Goal: Transaction & Acquisition: Purchase product/service

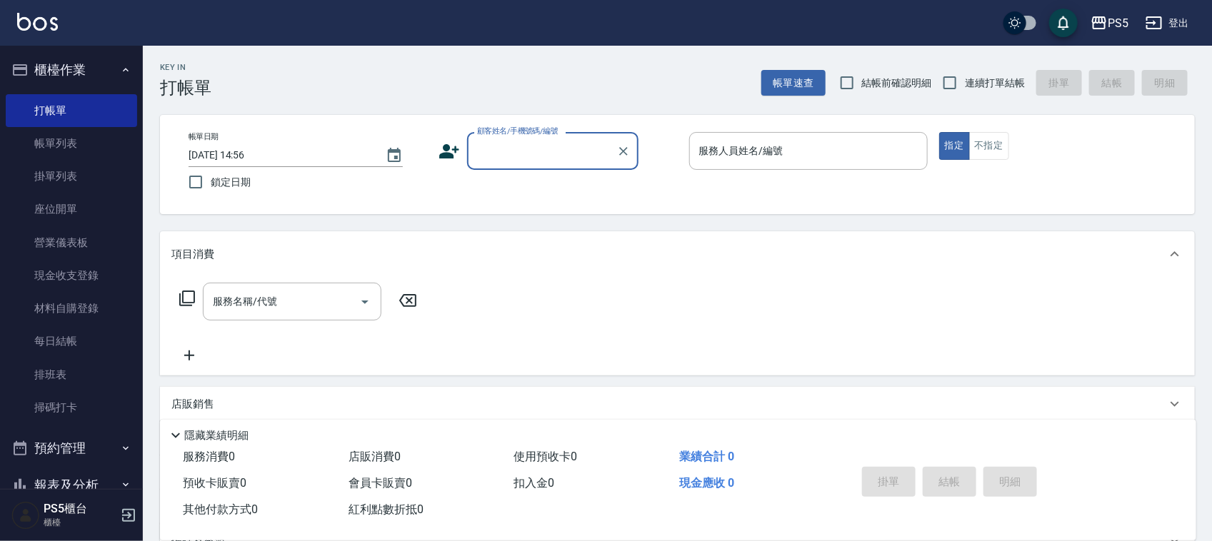
scroll to position [179, 0]
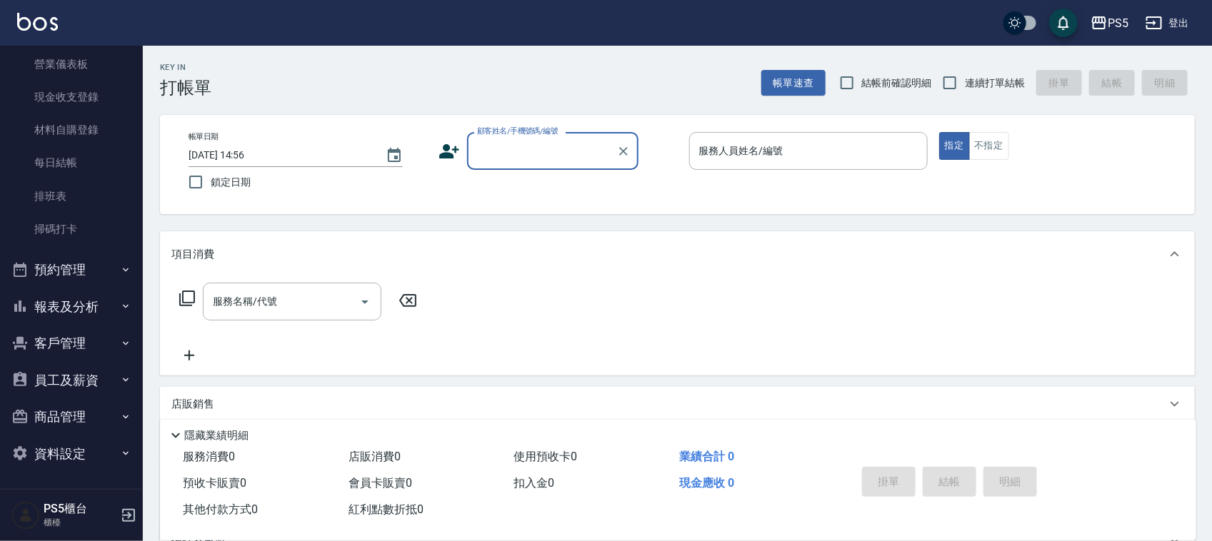
click at [56, 383] on button "員工及薪資" at bounding box center [71, 380] width 131 height 37
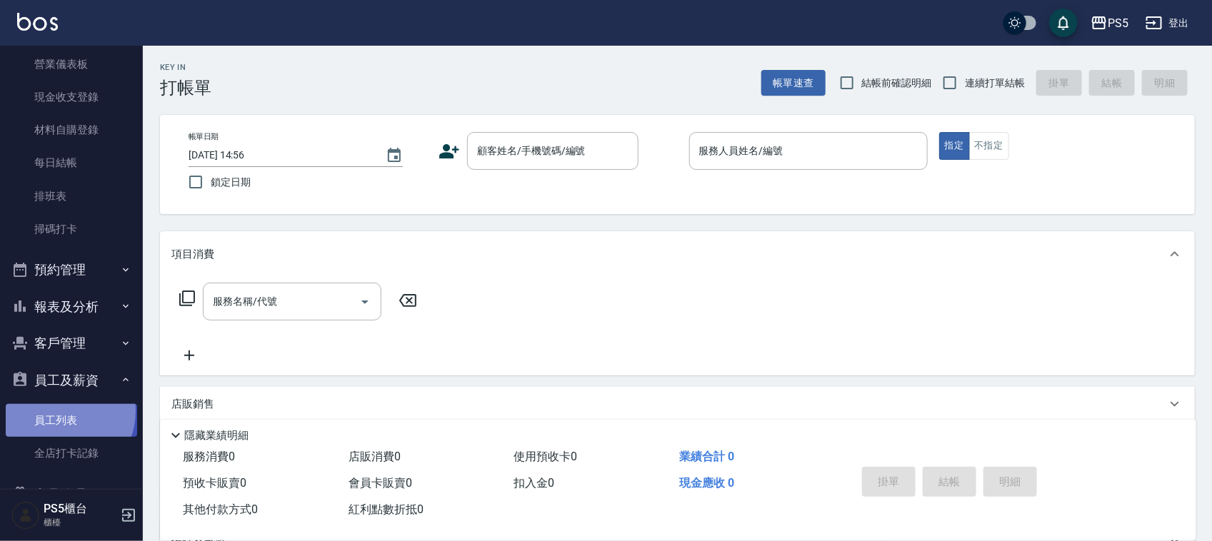
click at [59, 411] on link "員工列表" at bounding box center [71, 420] width 131 height 33
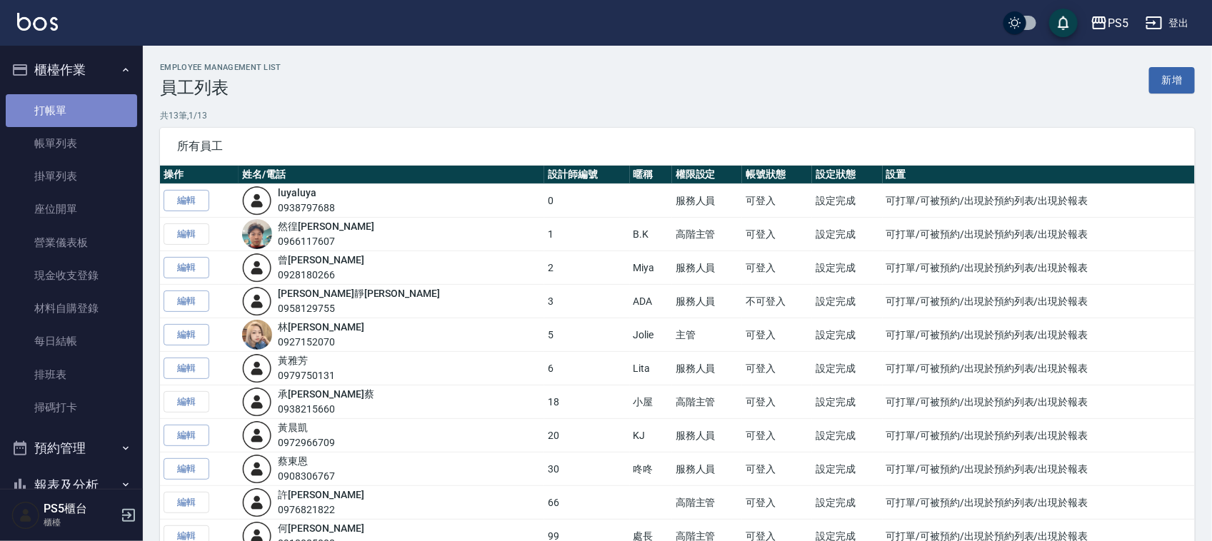
click at [84, 111] on link "打帳單" at bounding box center [71, 110] width 131 height 33
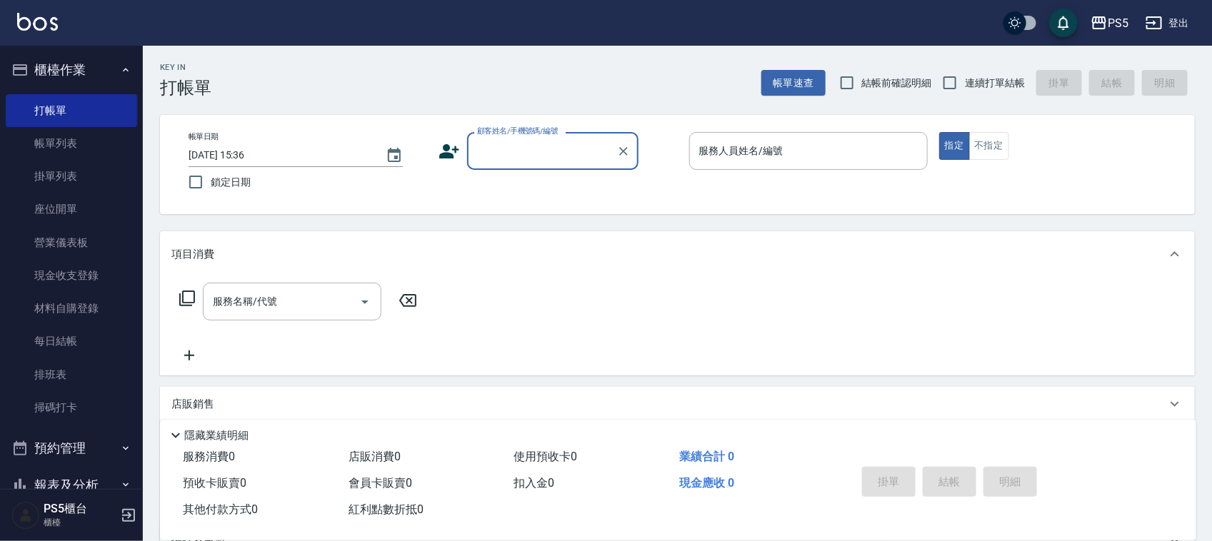
click at [566, 158] on input "顧客姓名/手機號碼/編號" at bounding box center [541, 151] width 137 height 25
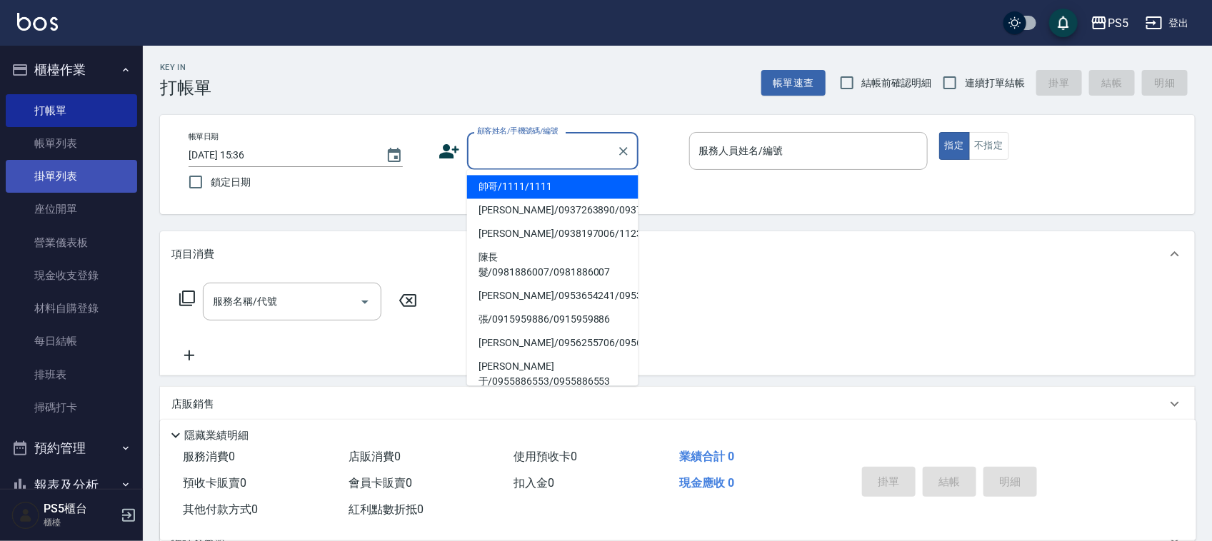
click at [76, 160] on link "掛單列表" at bounding box center [71, 176] width 131 height 33
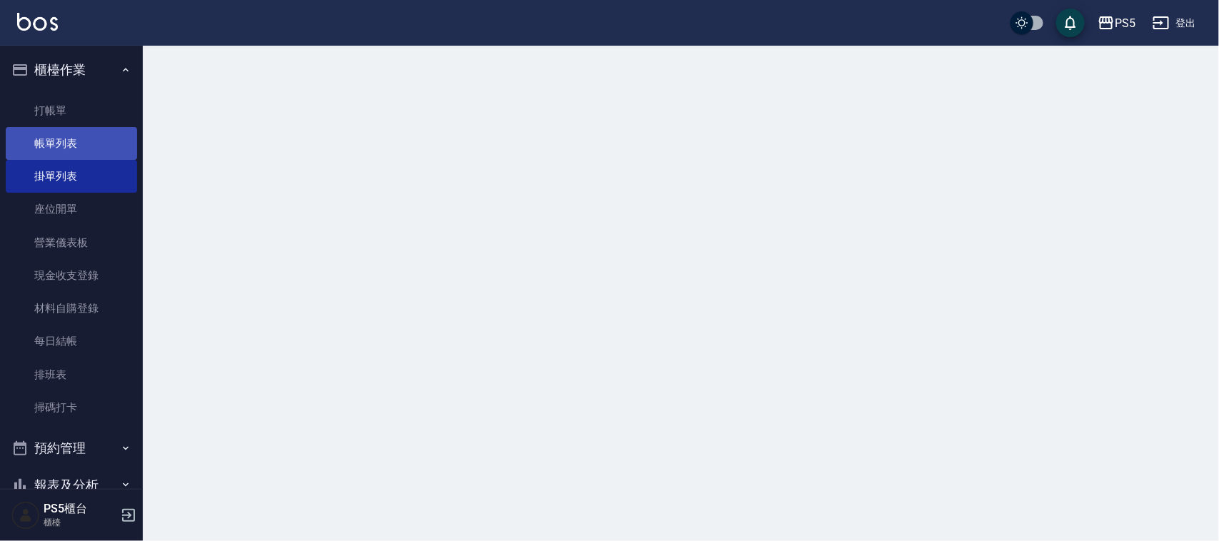
click at [74, 140] on link "帳單列表" at bounding box center [71, 143] width 131 height 33
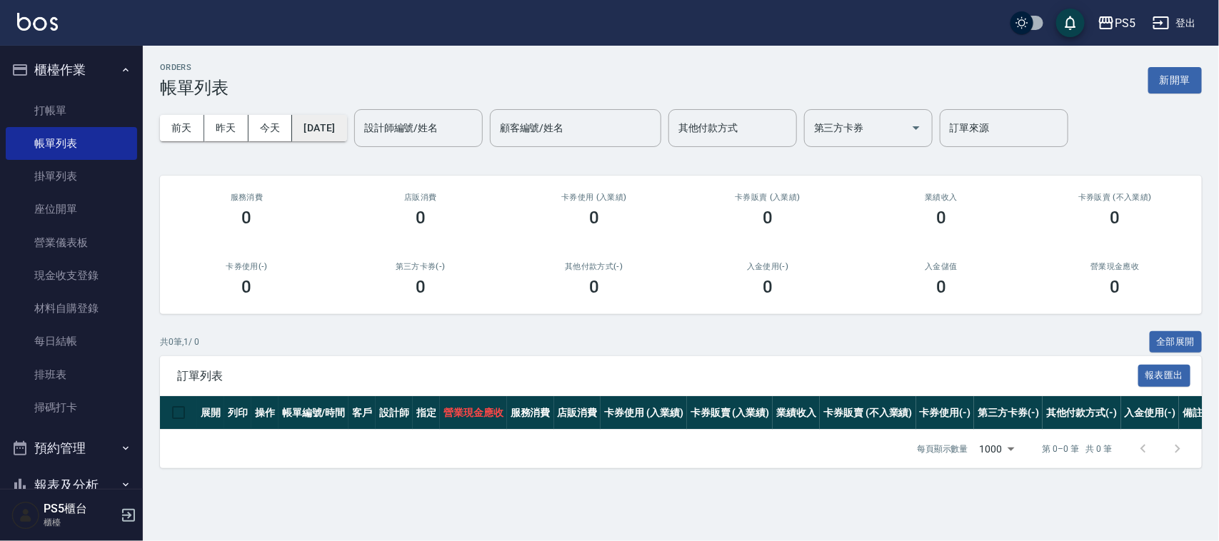
click at [346, 125] on button "[DATE]" at bounding box center [319, 128] width 54 height 26
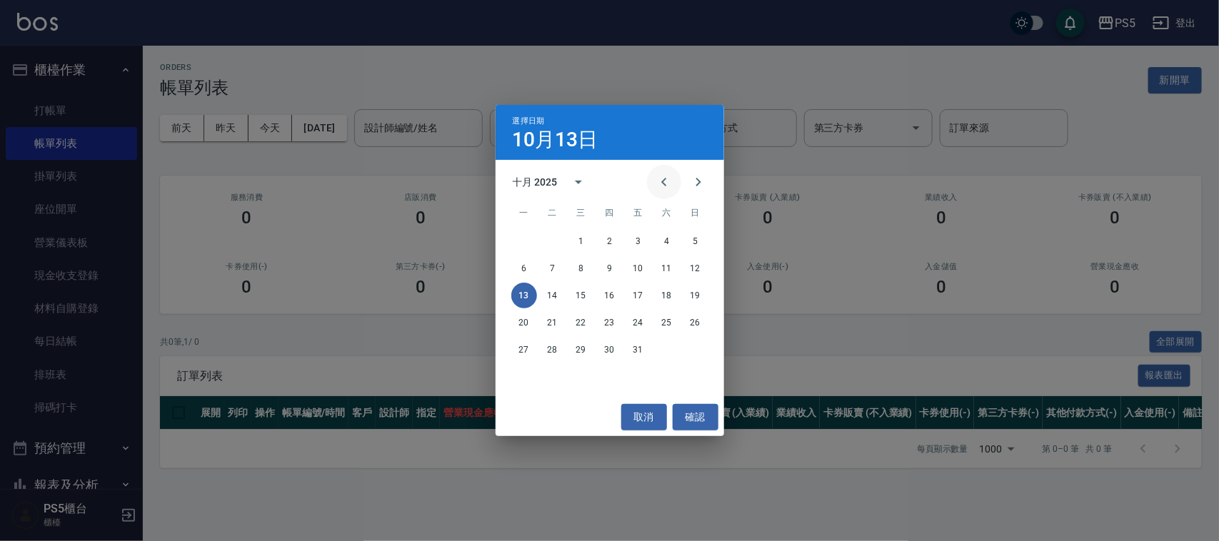
click at [655, 171] on button "Previous month" at bounding box center [664, 182] width 34 height 34
click at [693, 187] on icon "Next month" at bounding box center [698, 182] width 17 height 17
click at [635, 240] on button "1" at bounding box center [638, 241] width 26 height 26
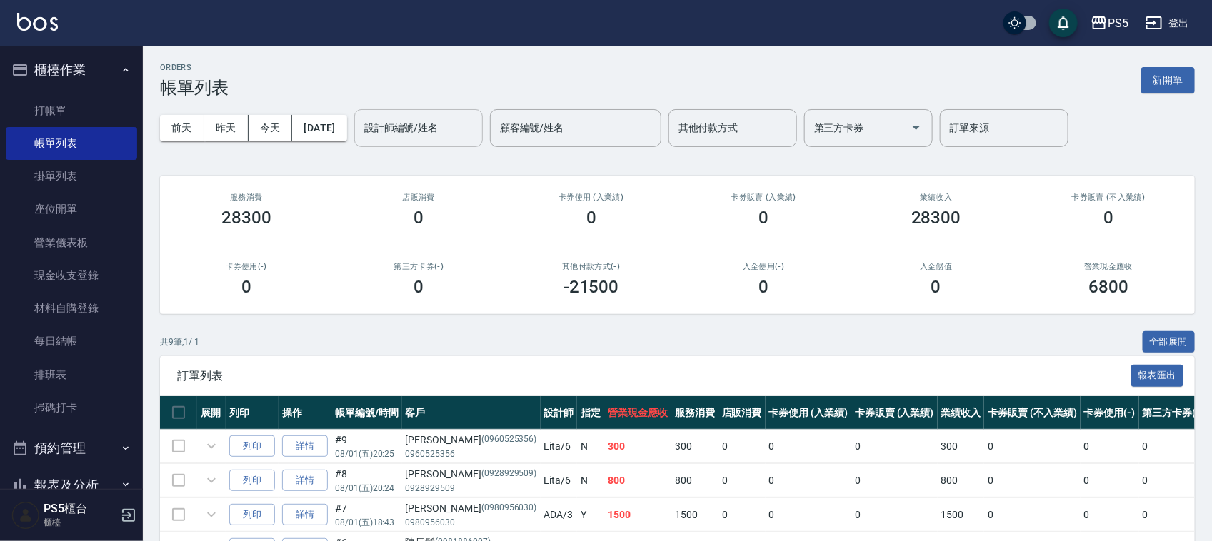
click at [416, 126] on div "設計師編號/姓名 設計師編號/姓名" at bounding box center [418, 128] width 129 height 38
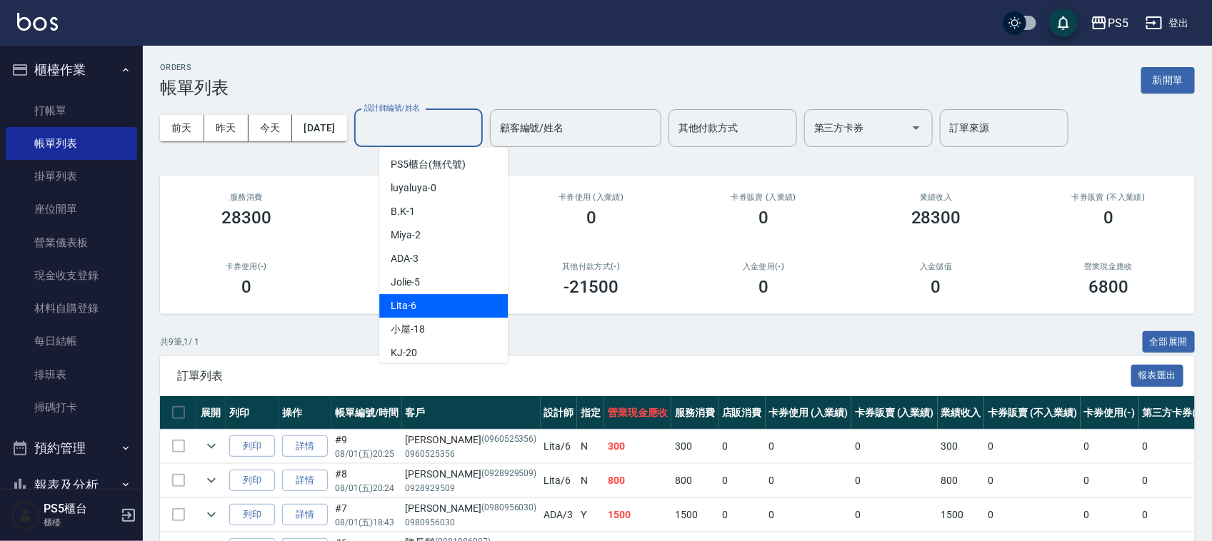
click at [441, 303] on div "Lita -6" at bounding box center [443, 306] width 129 height 24
type input "Lita-6"
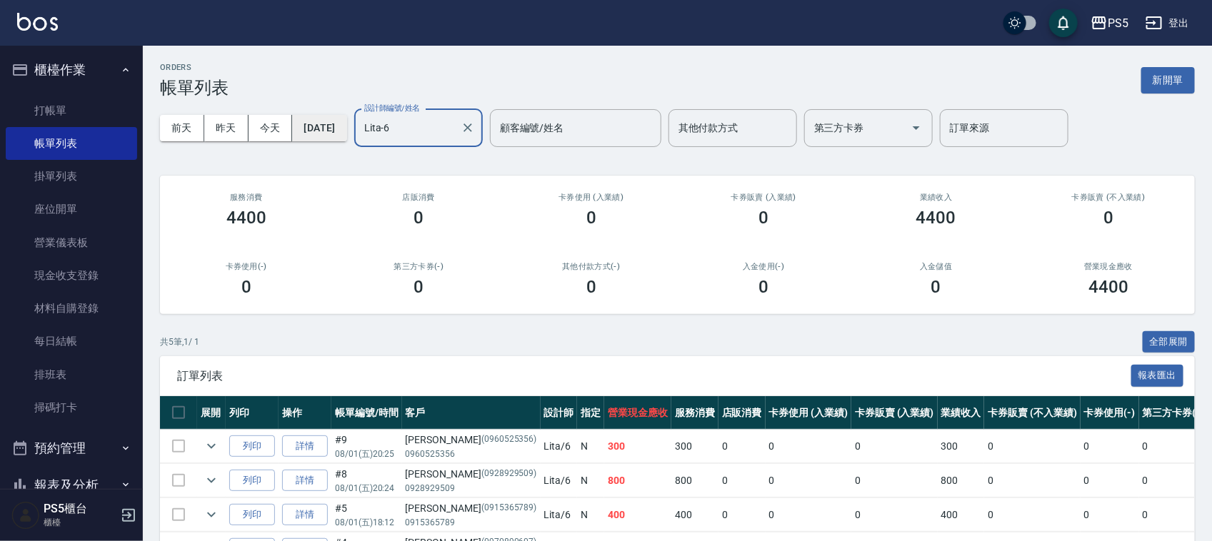
click at [346, 130] on button "[DATE]" at bounding box center [319, 128] width 54 height 26
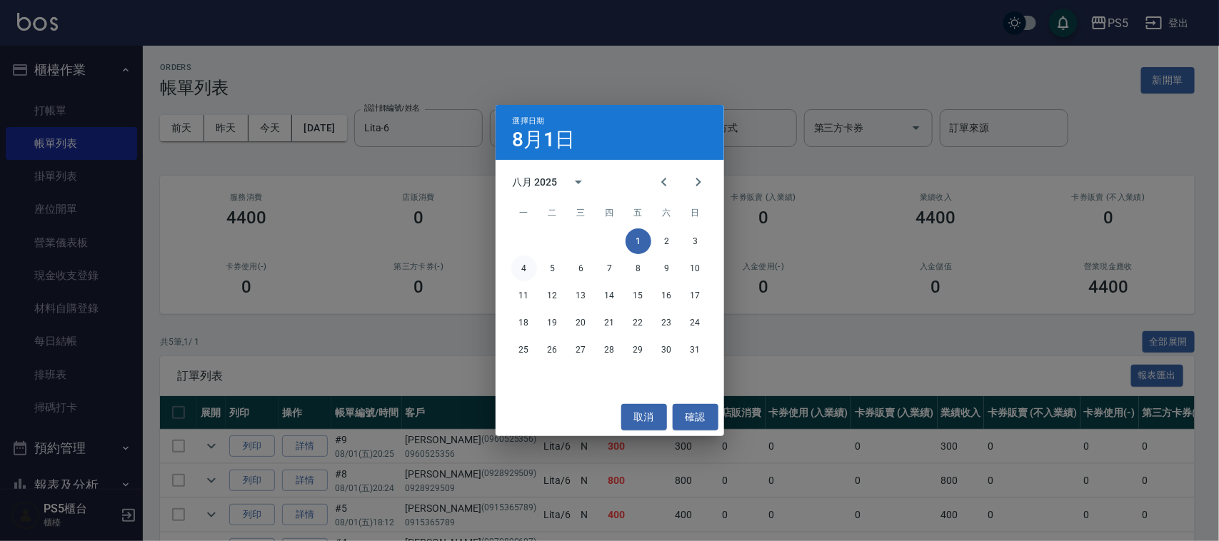
click at [536, 266] on button "4" at bounding box center [524, 269] width 26 height 26
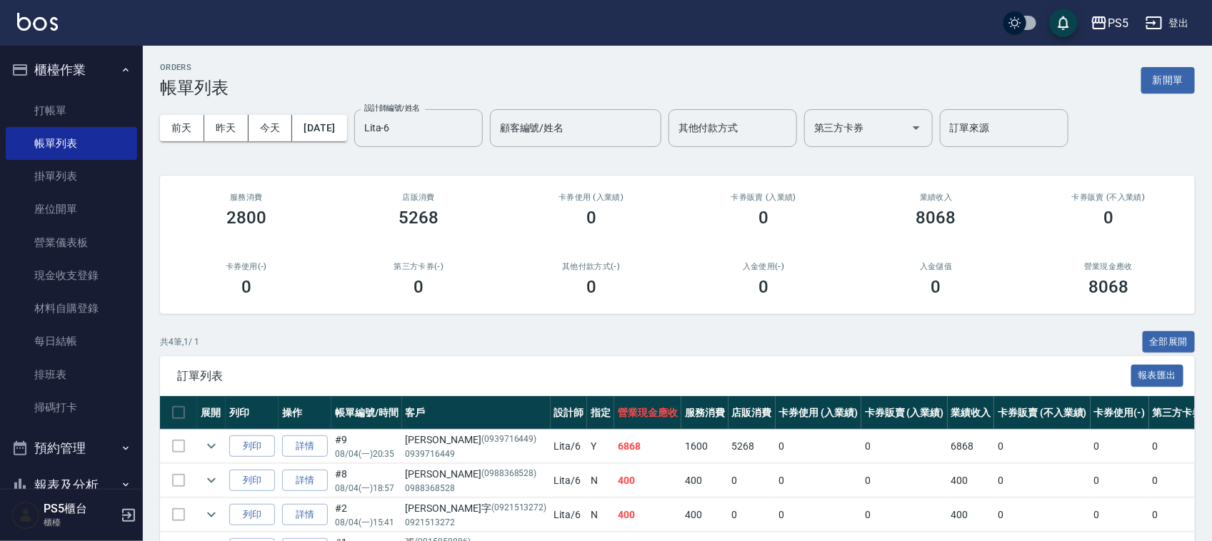
scroll to position [95, 0]
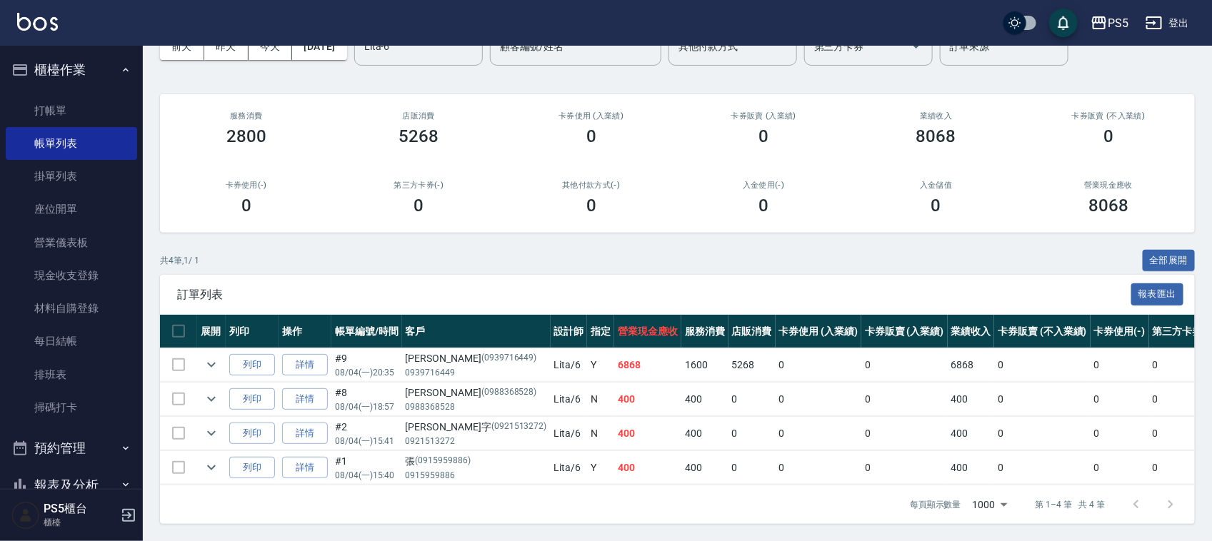
click at [481, 351] on p "(0939716449)" at bounding box center [509, 358] width 56 height 15
copy p "0939716449"
click at [34, 105] on link "打帳單" at bounding box center [71, 110] width 131 height 33
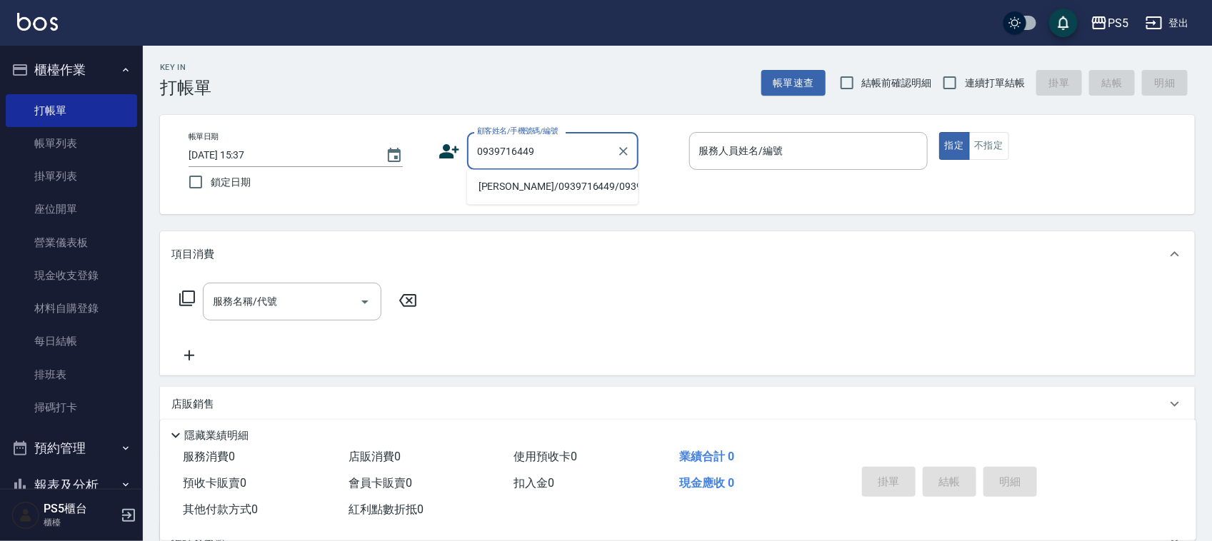
click at [539, 194] on li "[PERSON_NAME]/0939716449/0939716449" at bounding box center [552, 188] width 171 height 24
type input "[PERSON_NAME]/0939716449/0939716449"
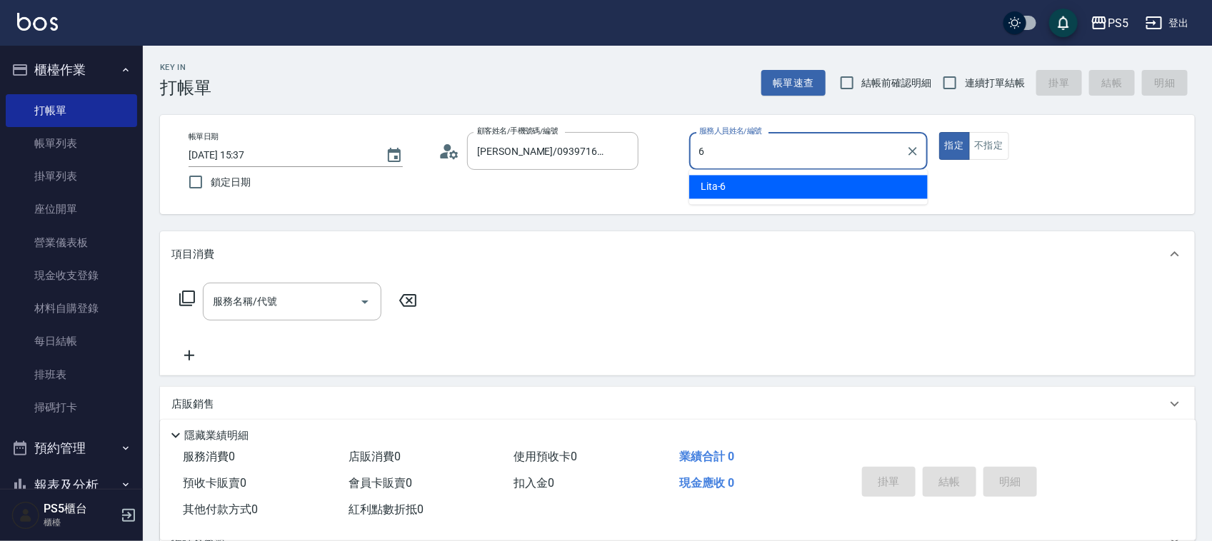
type input "Lita-6"
type button "true"
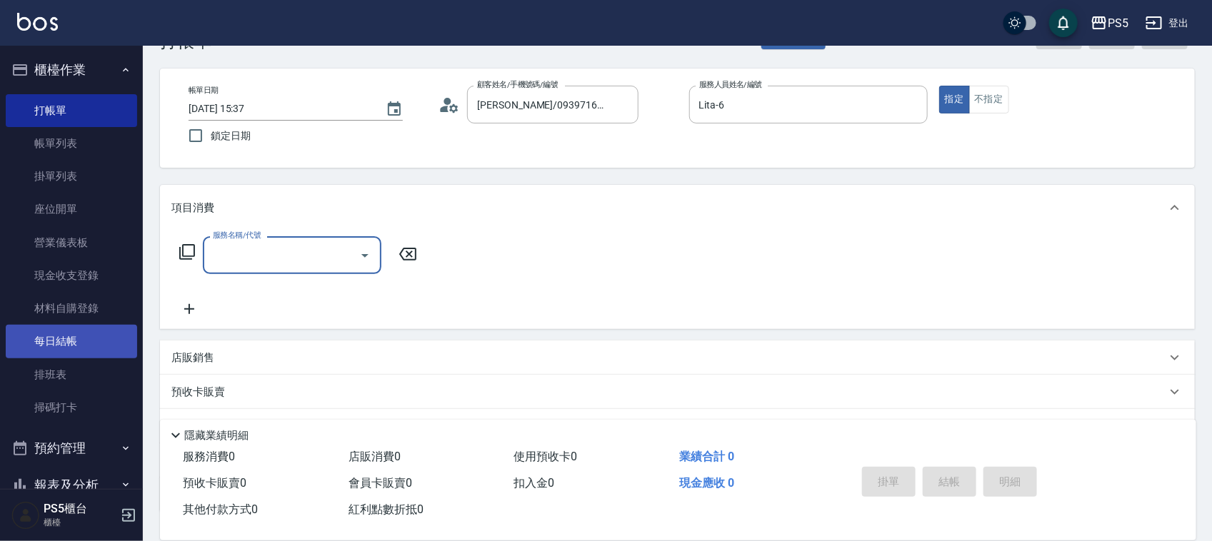
scroll to position [89, 0]
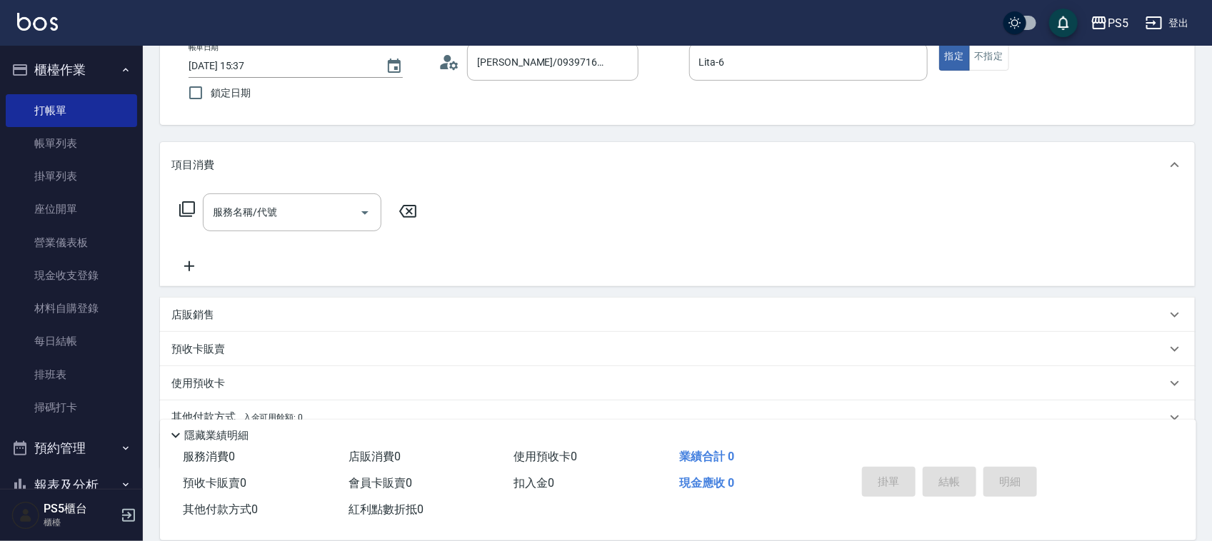
click at [196, 316] on p "店販銷售" at bounding box center [192, 315] width 43 height 15
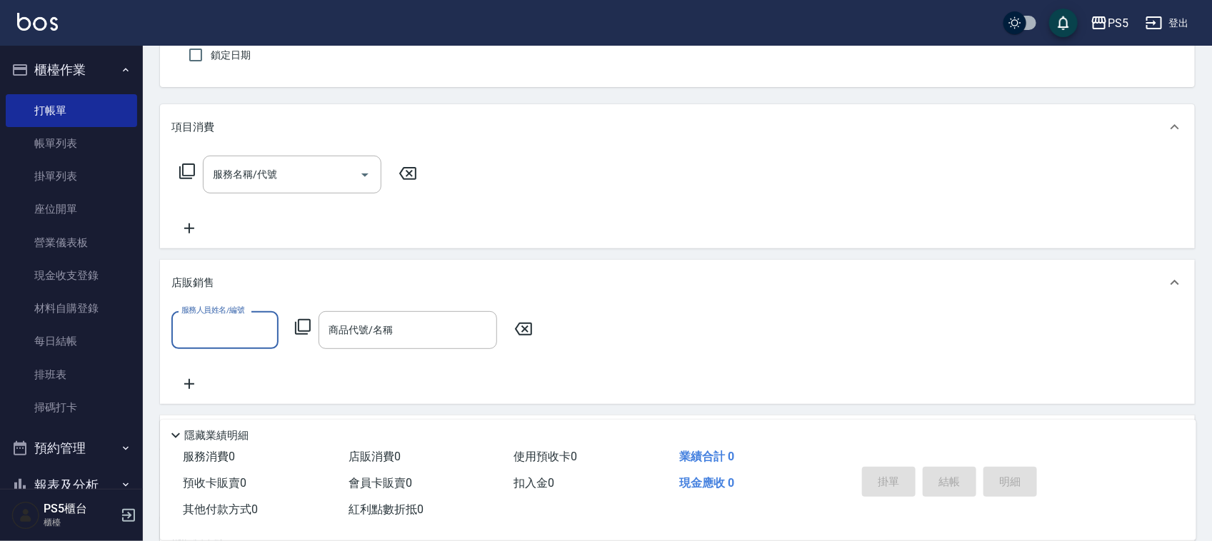
scroll to position [179, 0]
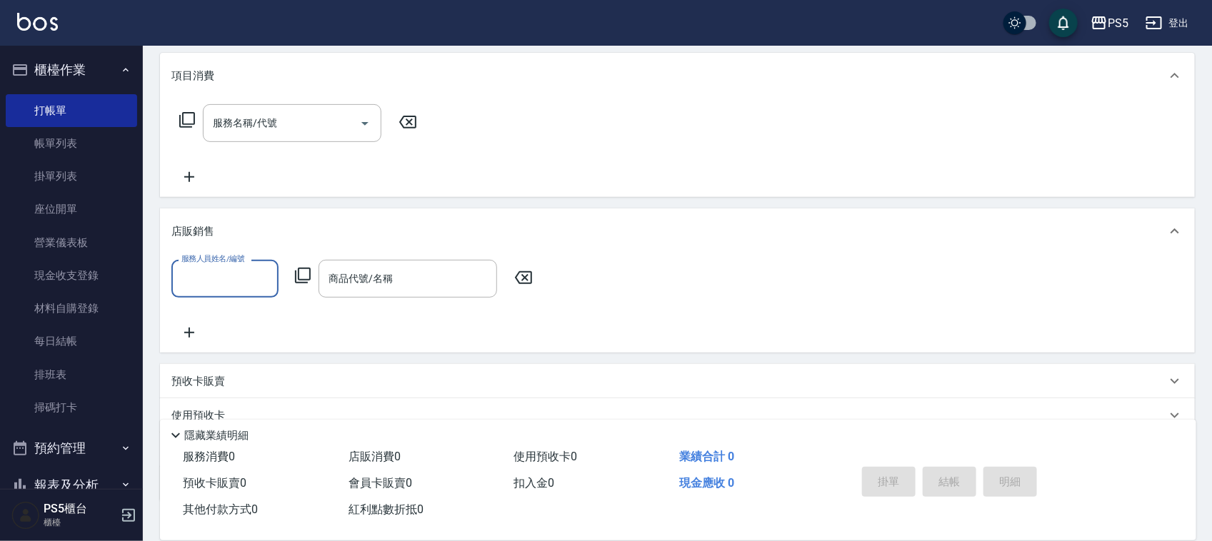
click at [233, 288] on input "服務人員姓名/編號" at bounding box center [225, 278] width 94 height 25
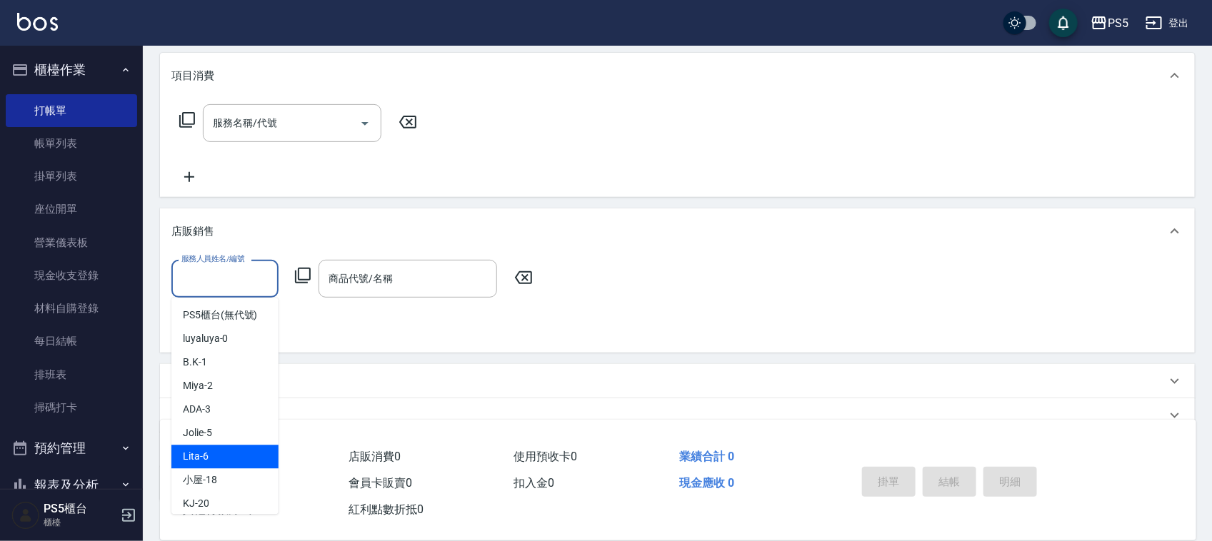
click at [225, 453] on div "Lita -6" at bounding box center [224, 458] width 107 height 24
type input "Lita-6"
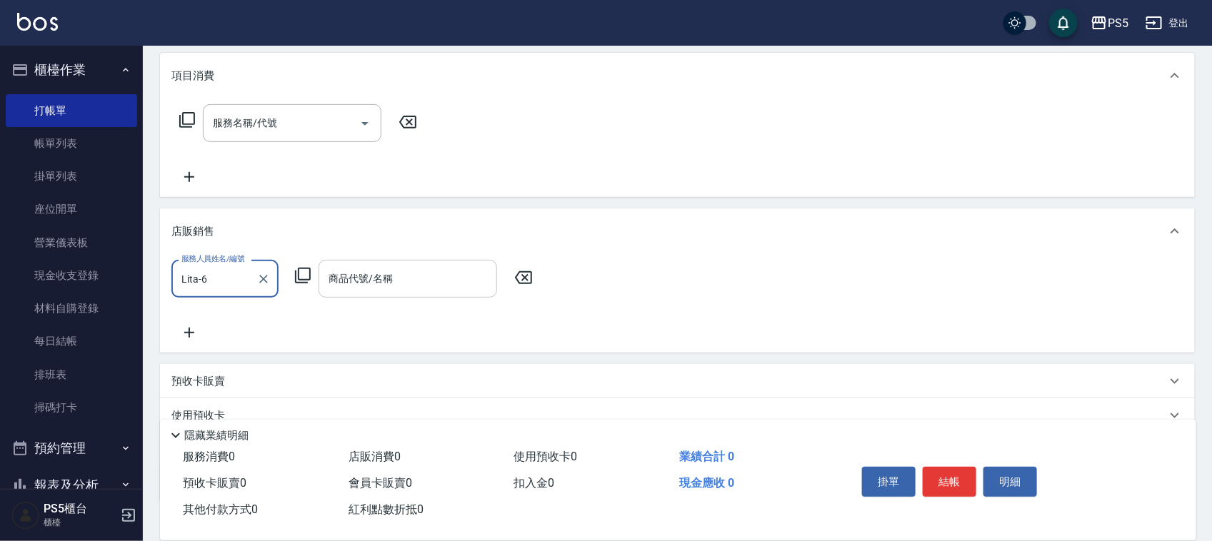
click at [377, 284] on div "商品代號/名稱 商品代號/名稱" at bounding box center [407, 279] width 179 height 38
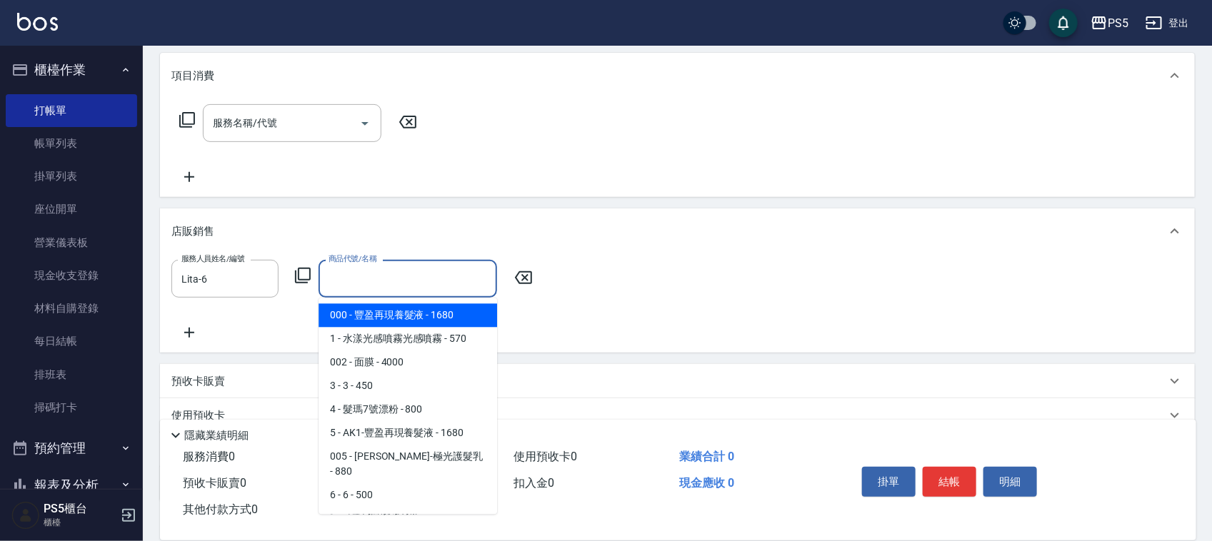
type input "ㄍ"
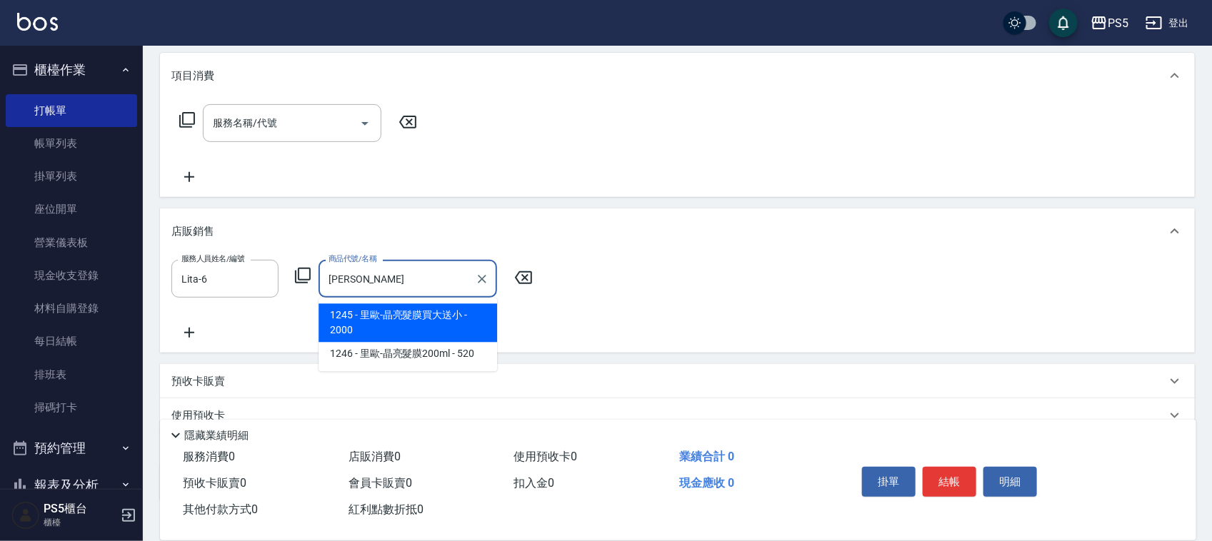
type input "[PERSON_NAME]亮髮膜買大送小"
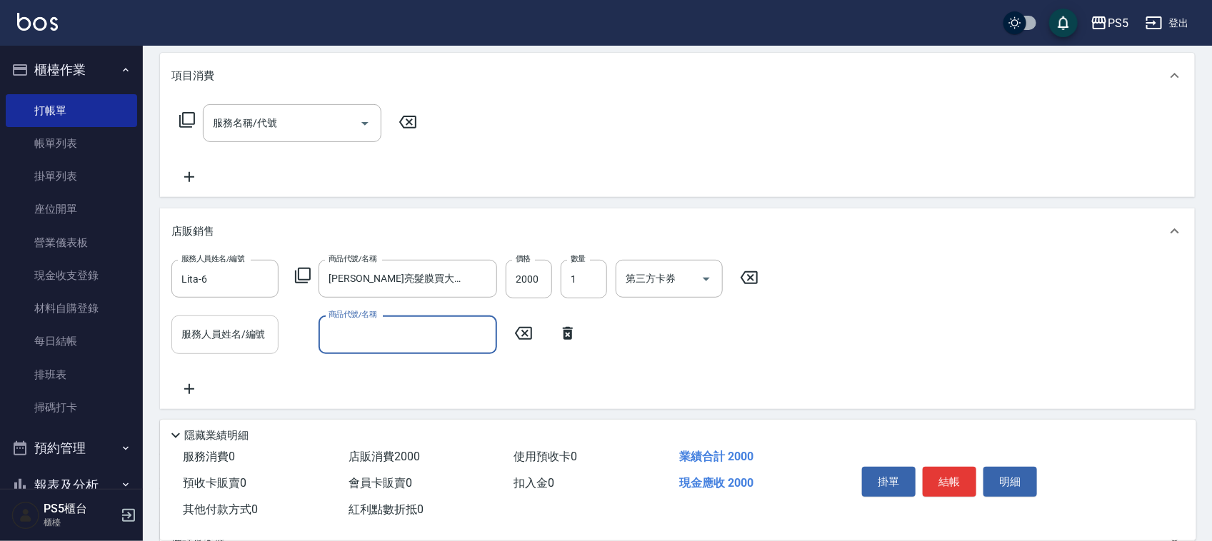
click at [208, 343] on input "服務人員姓名/編號" at bounding box center [225, 334] width 94 height 25
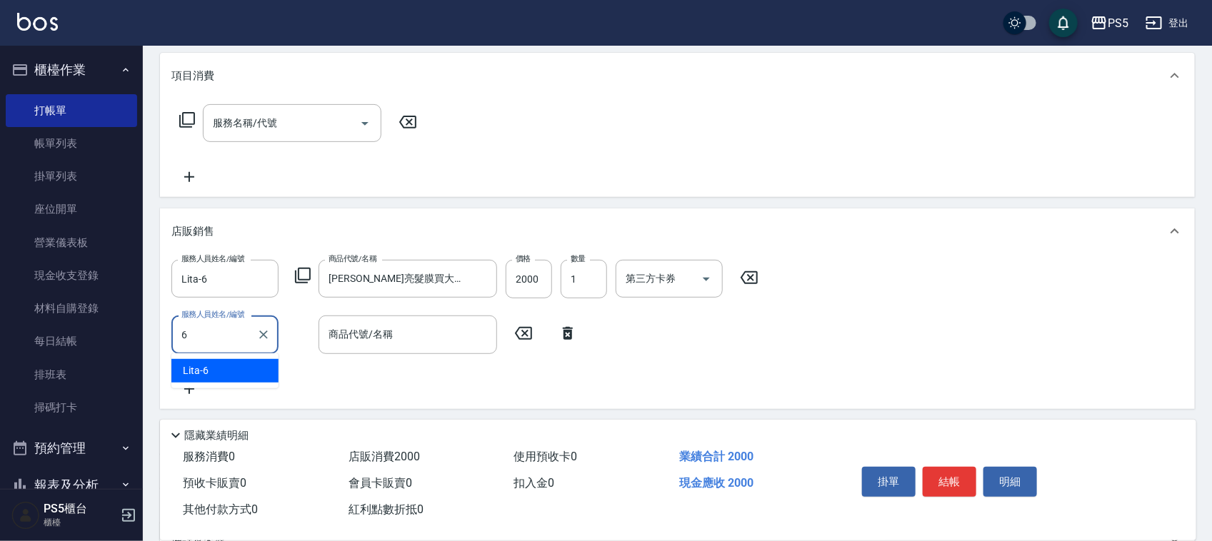
type input "Lita-6"
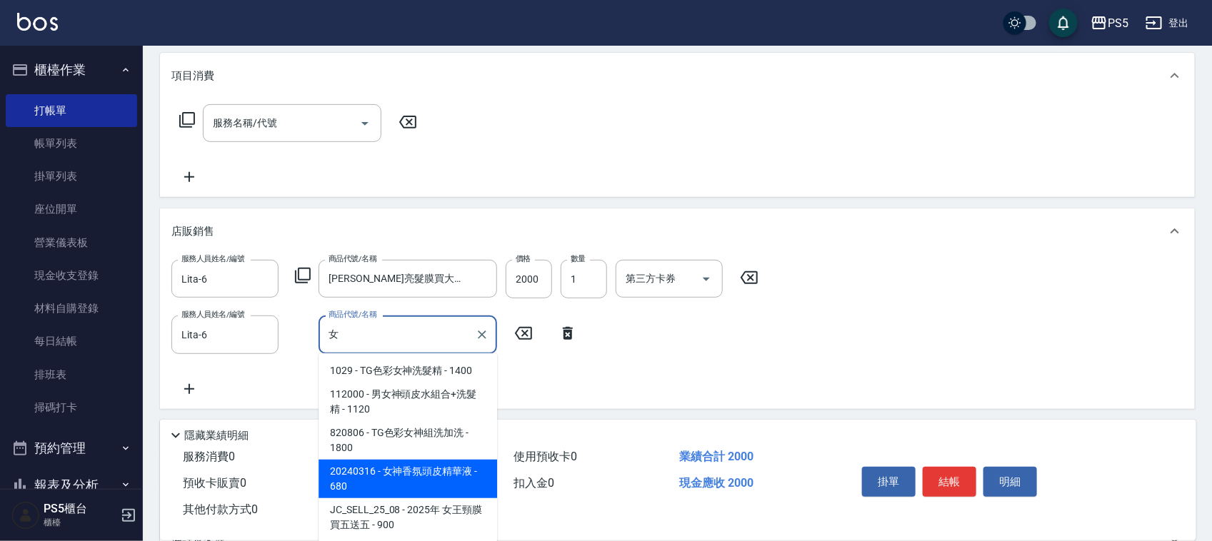
scroll to position [268, 0]
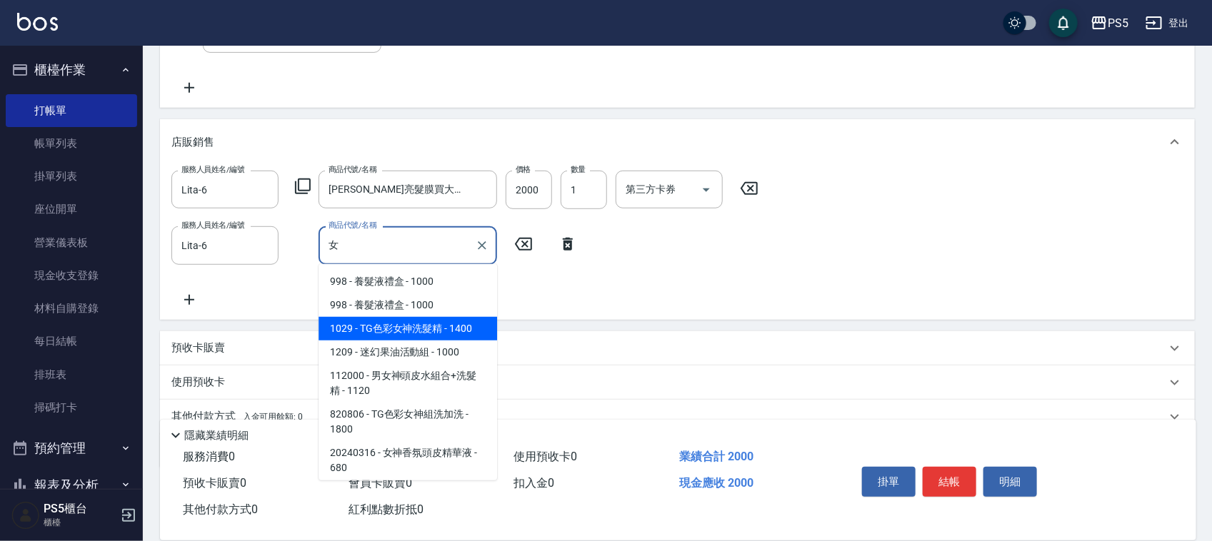
click at [418, 386] on span "112000 - 男女神頭皮水組合+洗髮精 - 1120" at bounding box center [407, 383] width 179 height 39
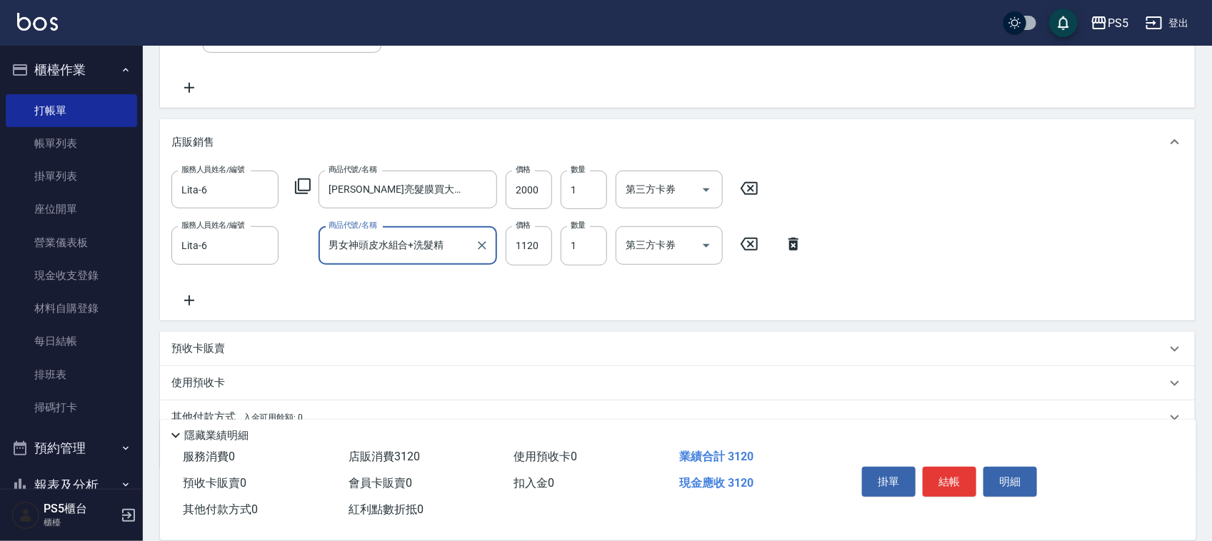
click at [338, 245] on input "男女神頭皮水組合+洗髮精" at bounding box center [397, 245] width 144 height 25
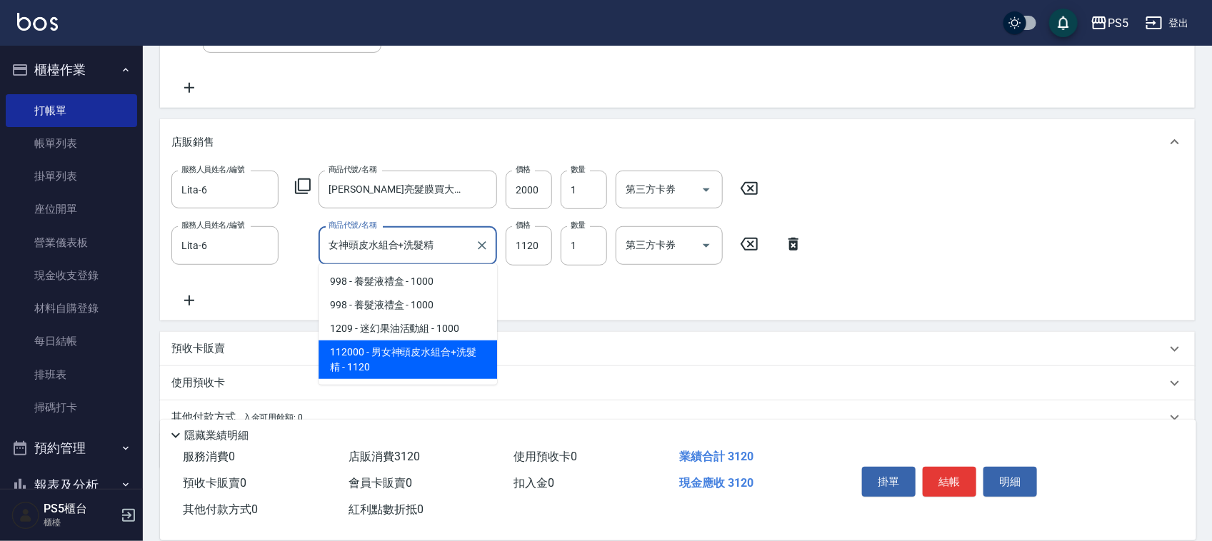
scroll to position [0, 0]
type input "女神頭皮"
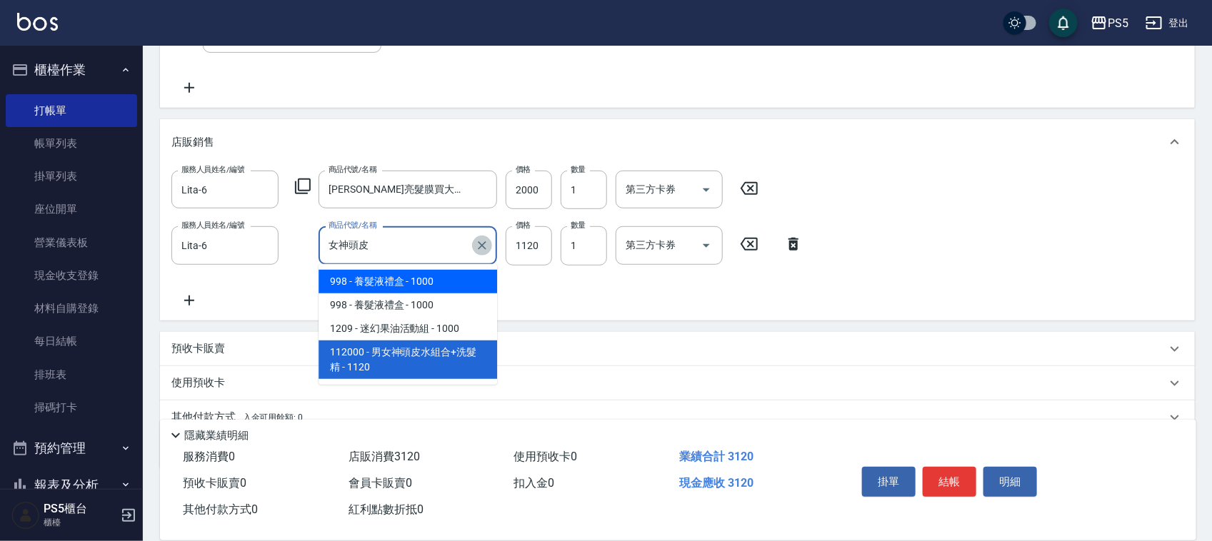
click at [483, 247] on icon "Clear" at bounding box center [482, 245] width 9 height 9
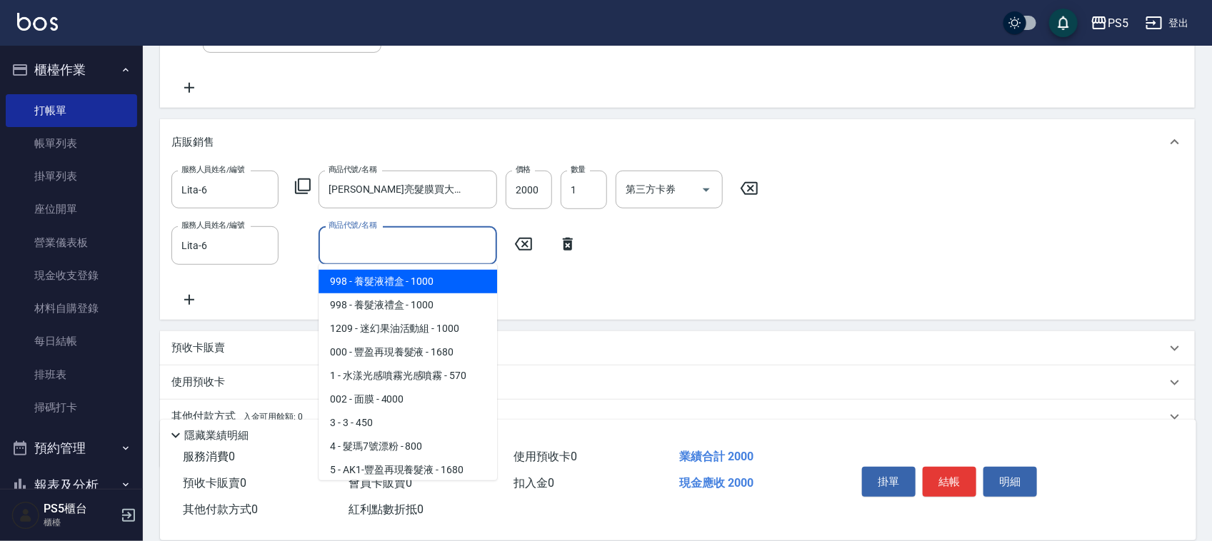
click at [625, 323] on div "項目消費 服務名稱/代號 服務名稱/代號 店販銷售 服務人員姓名/編號 Lita-6 服務人員姓名/編號 商品代號/名稱 [PERSON_NAME]亮髮膜買大…" at bounding box center [677, 216] width 1035 height 504
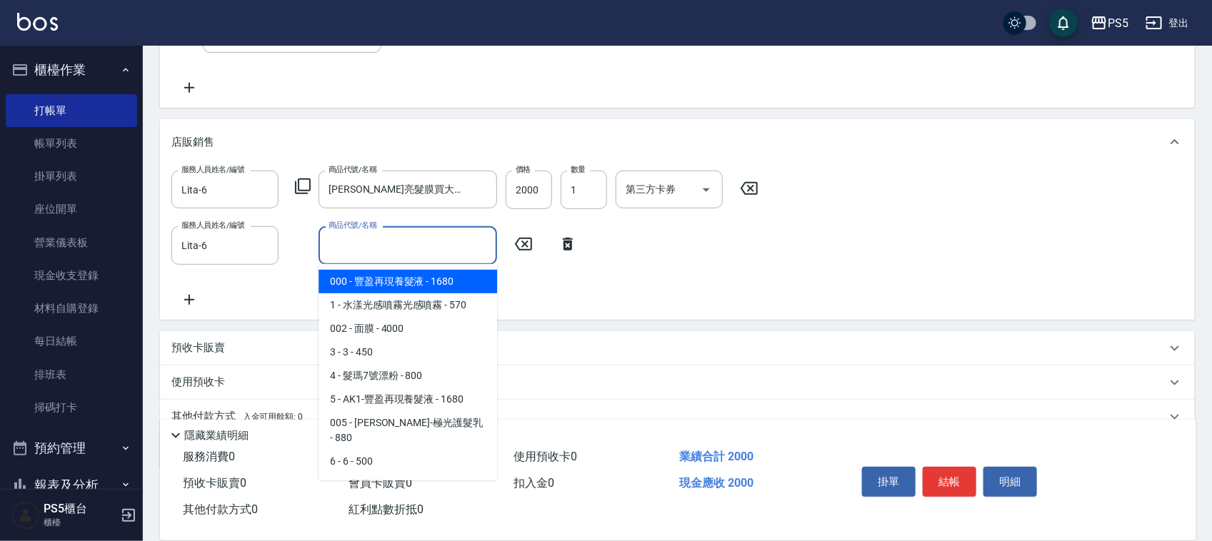
click at [386, 248] on input "商品代號/名稱" at bounding box center [408, 245] width 166 height 25
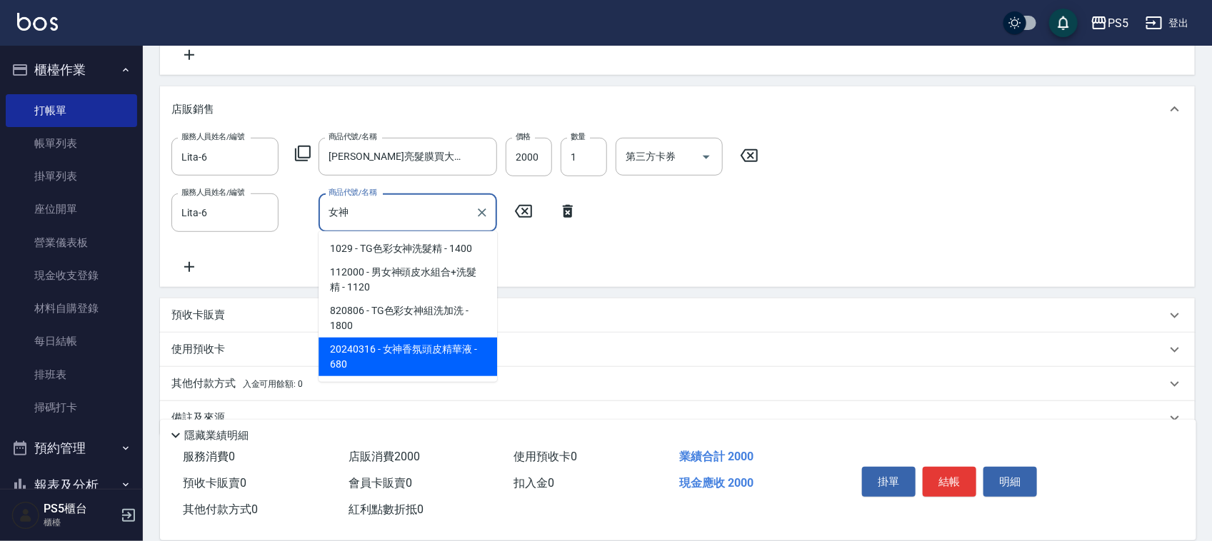
scroll to position [330, 0]
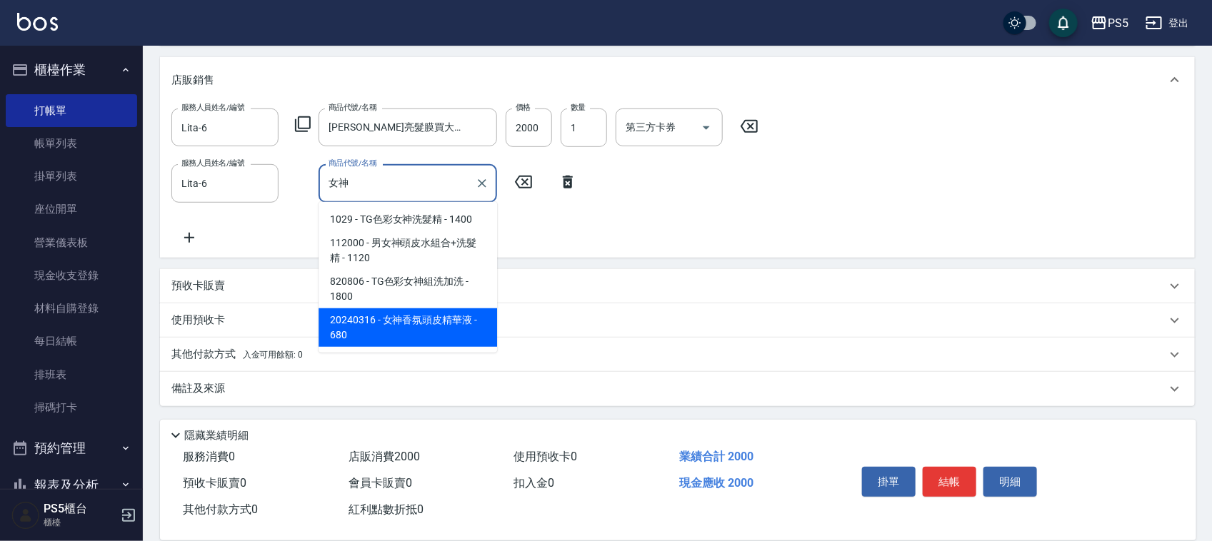
click at [434, 319] on span "20240316 - 女神香氛頭皮精華液 - 680" at bounding box center [407, 327] width 179 height 39
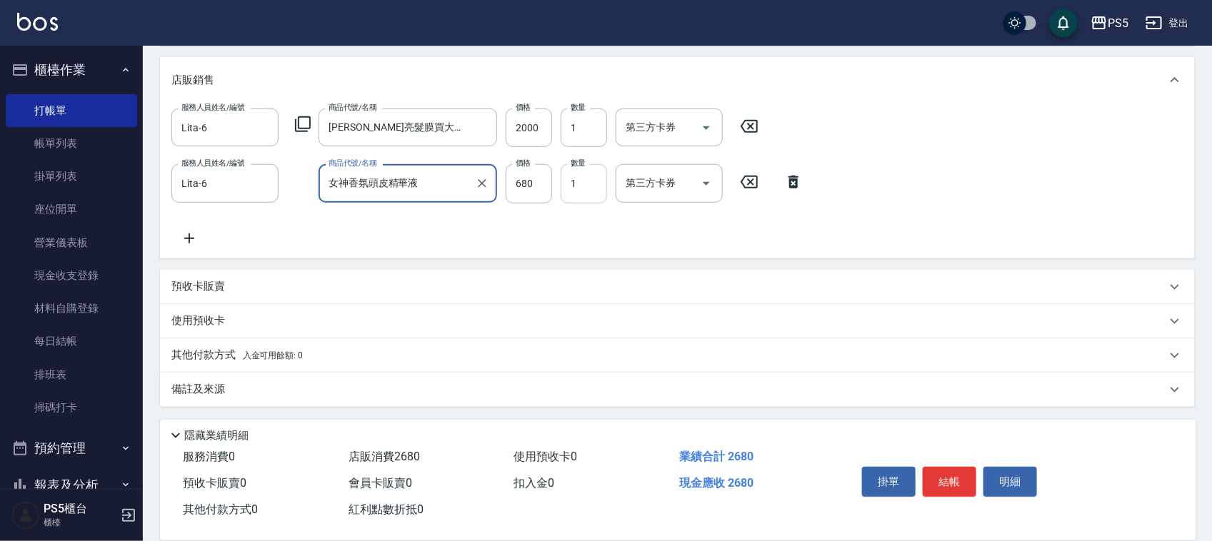
type input "女神香氛頭皮精華液"
click at [580, 188] on input "1" at bounding box center [584, 183] width 46 height 39
type input "2"
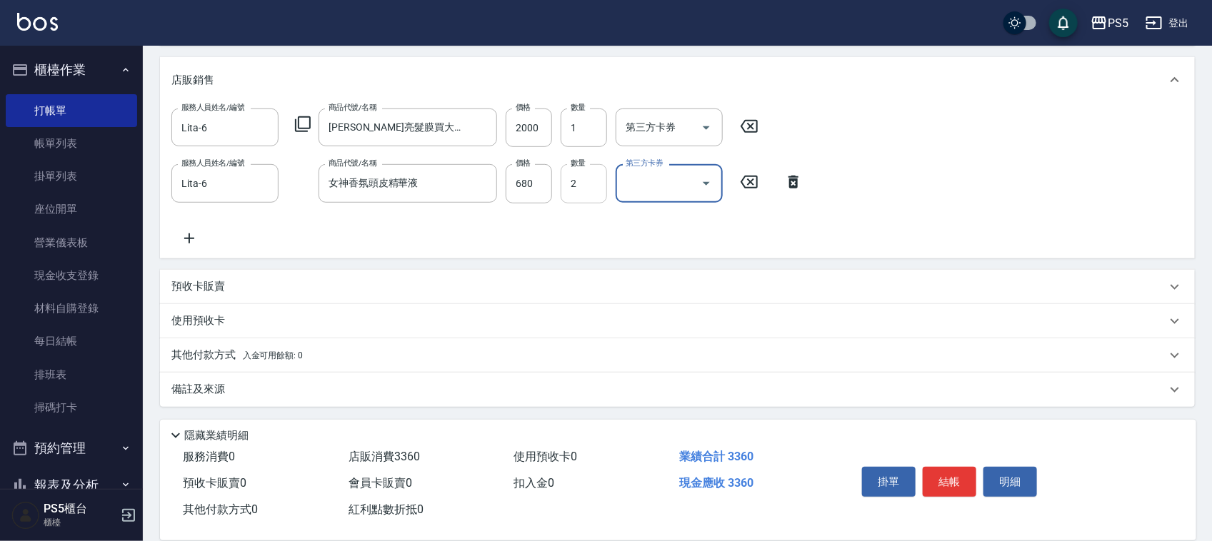
scroll to position [331, 0]
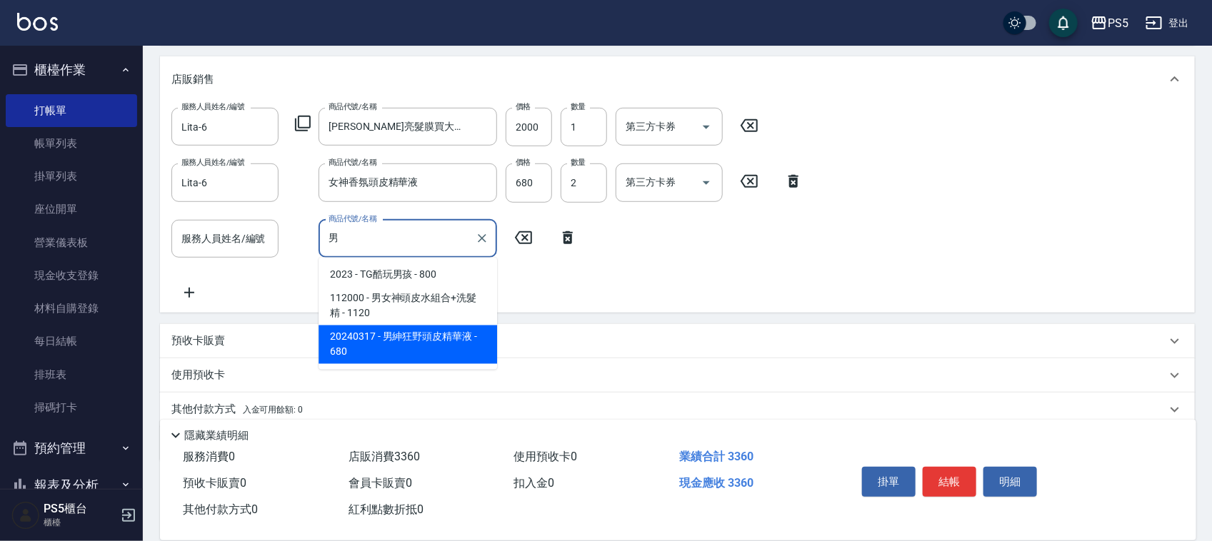
click at [428, 346] on span "20240317 - 男紳狂野頭皮精華液 - 680" at bounding box center [407, 345] width 179 height 39
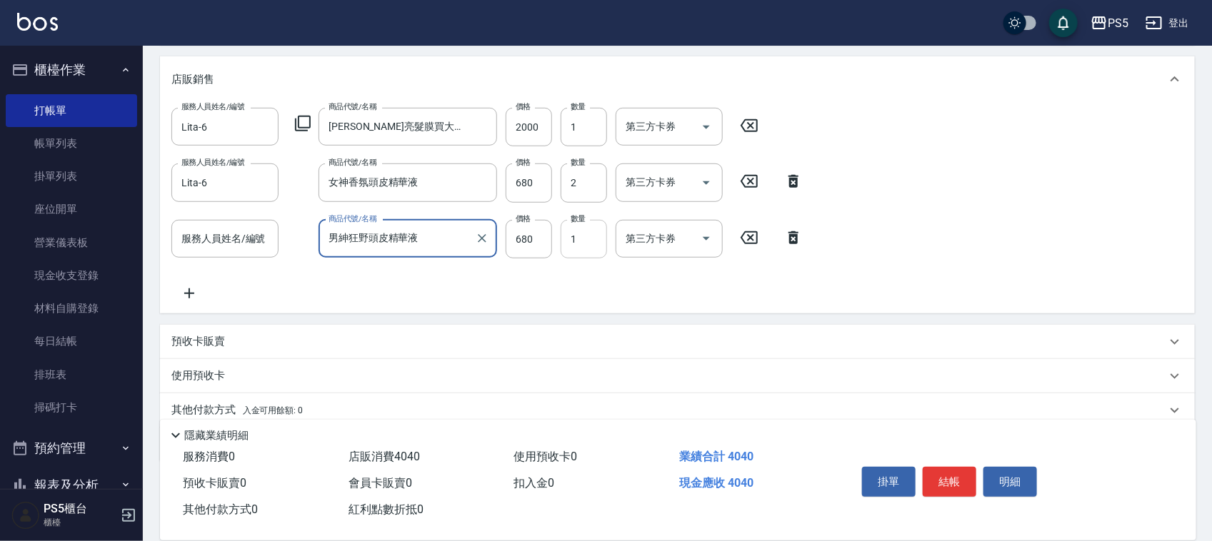
type input "男紳狂野頭皮精華液"
click at [583, 243] on input "1" at bounding box center [584, 239] width 46 height 39
type input "2"
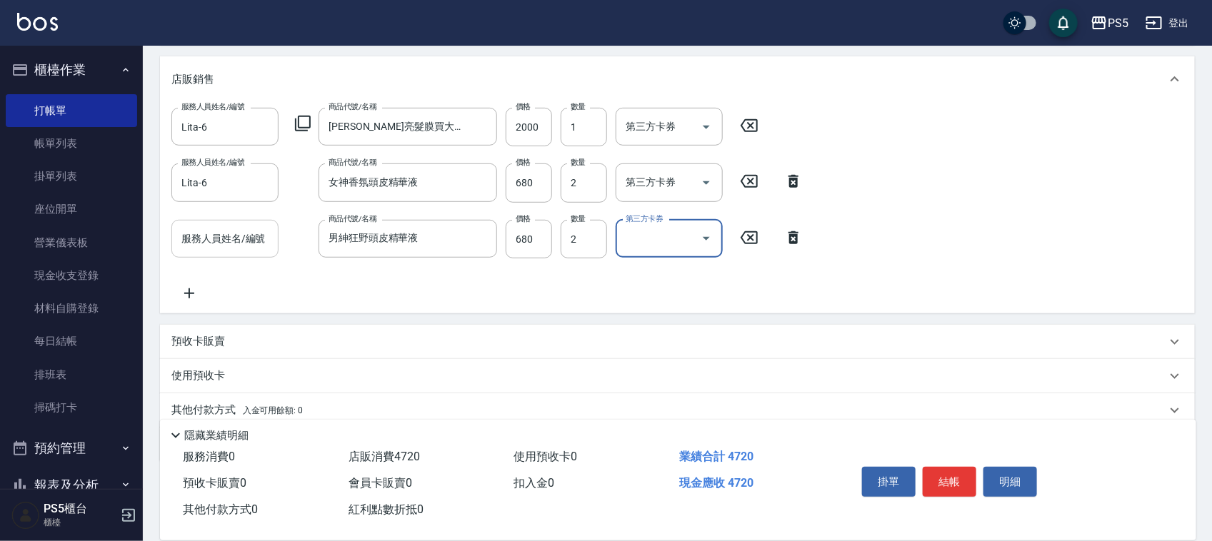
click at [246, 221] on div "服務人員姓名/編號" at bounding box center [224, 239] width 107 height 38
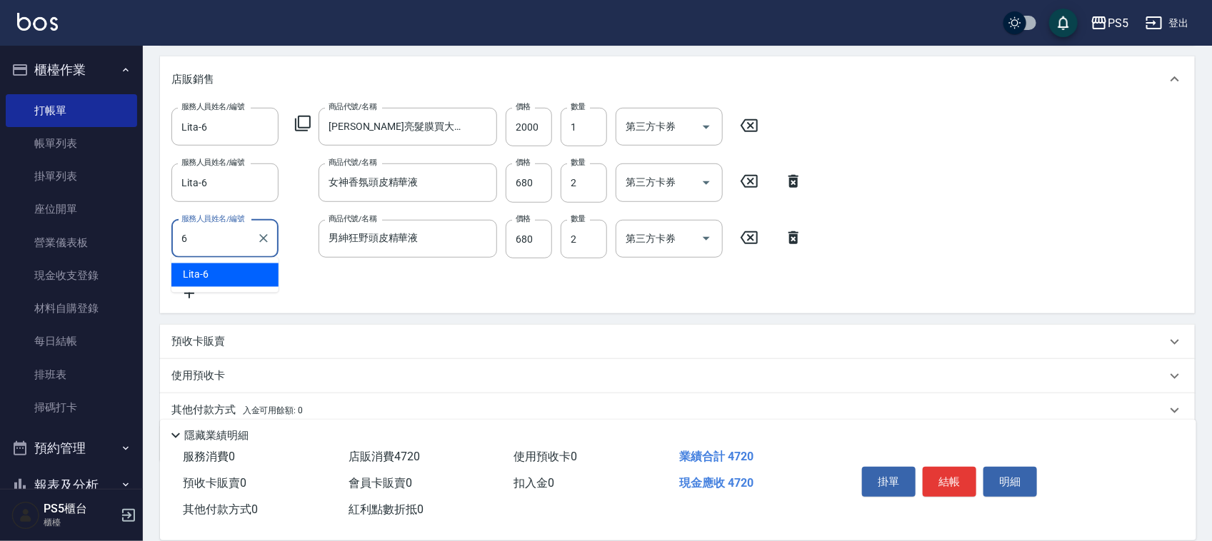
type input "Lita-6"
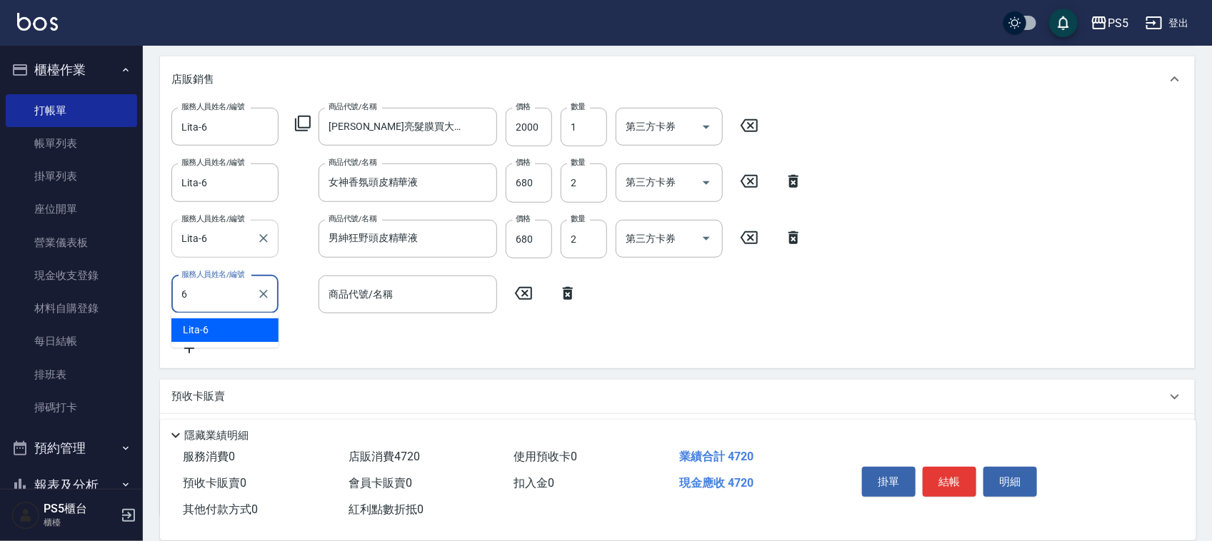
type input "Lita-6"
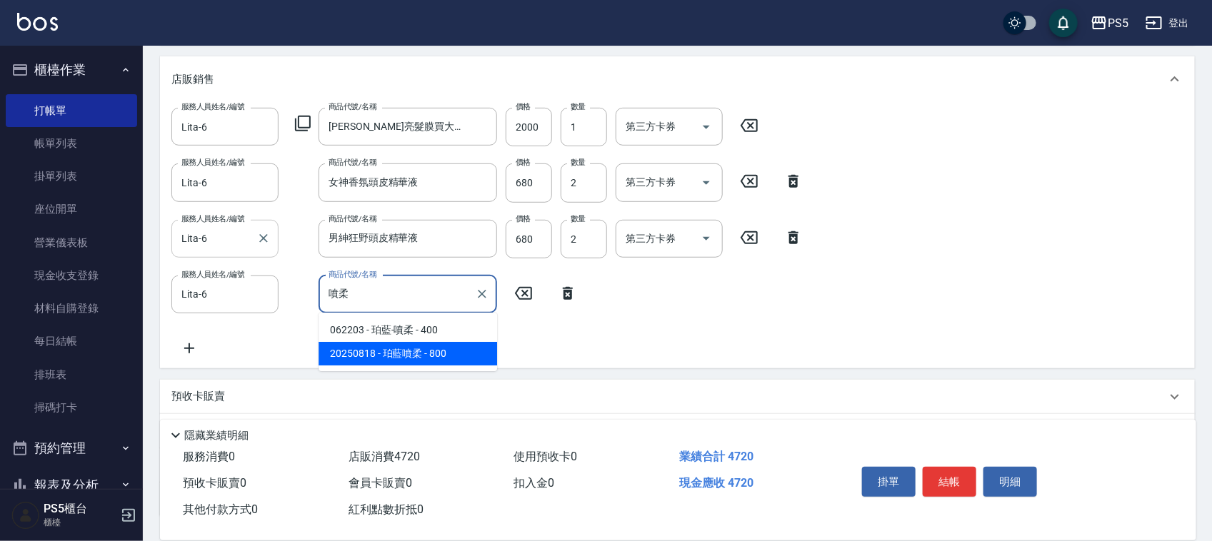
type input "珀藍噴柔"
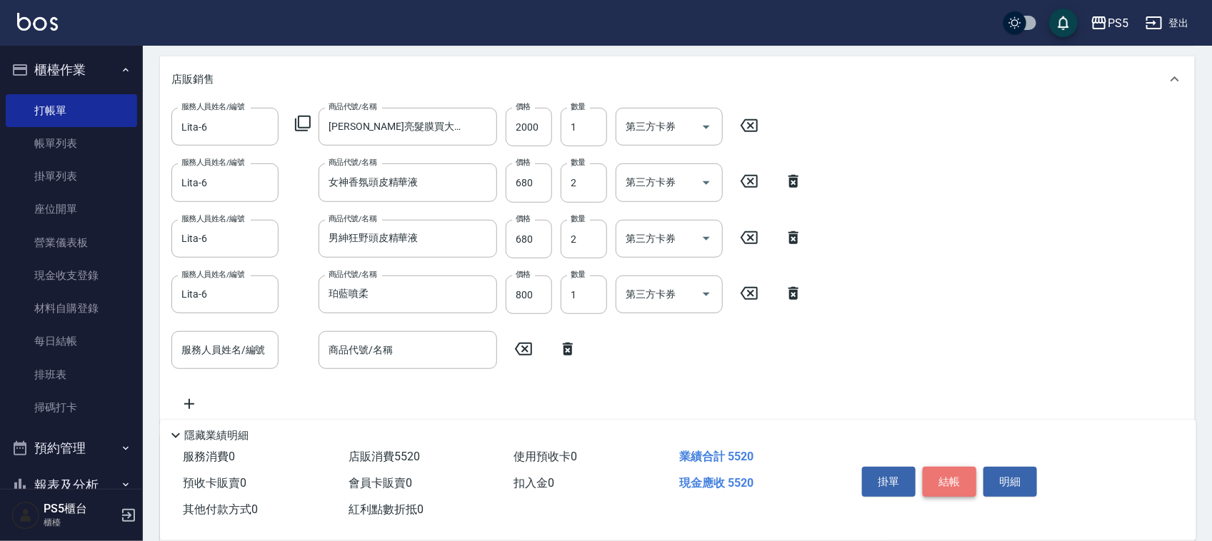
click at [945, 476] on button "結帳" at bounding box center [950, 482] width 54 height 30
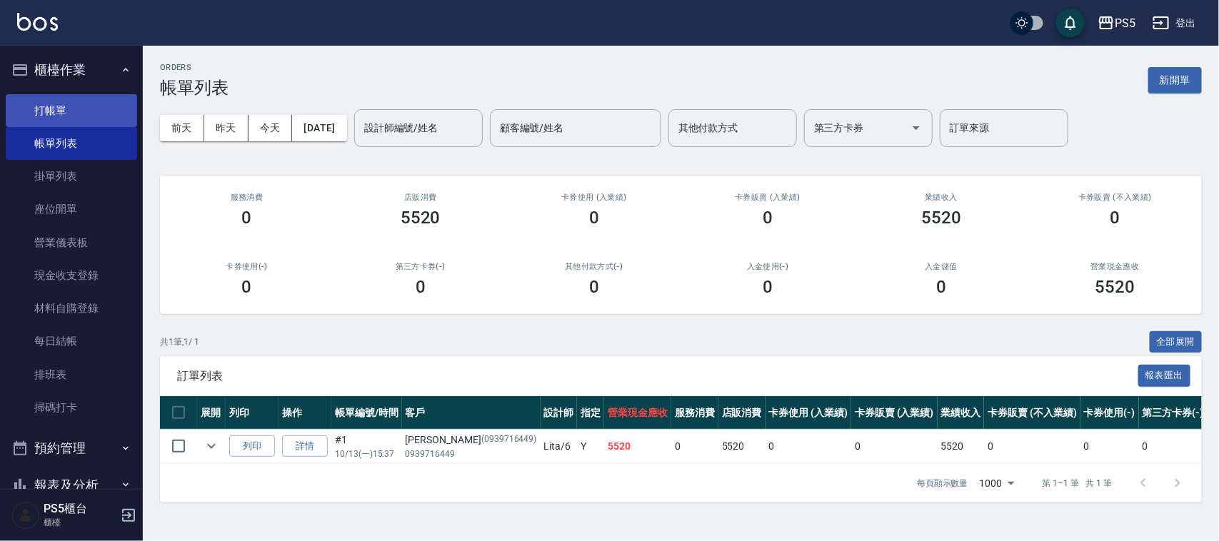
click at [112, 105] on link "打帳單" at bounding box center [71, 110] width 131 height 33
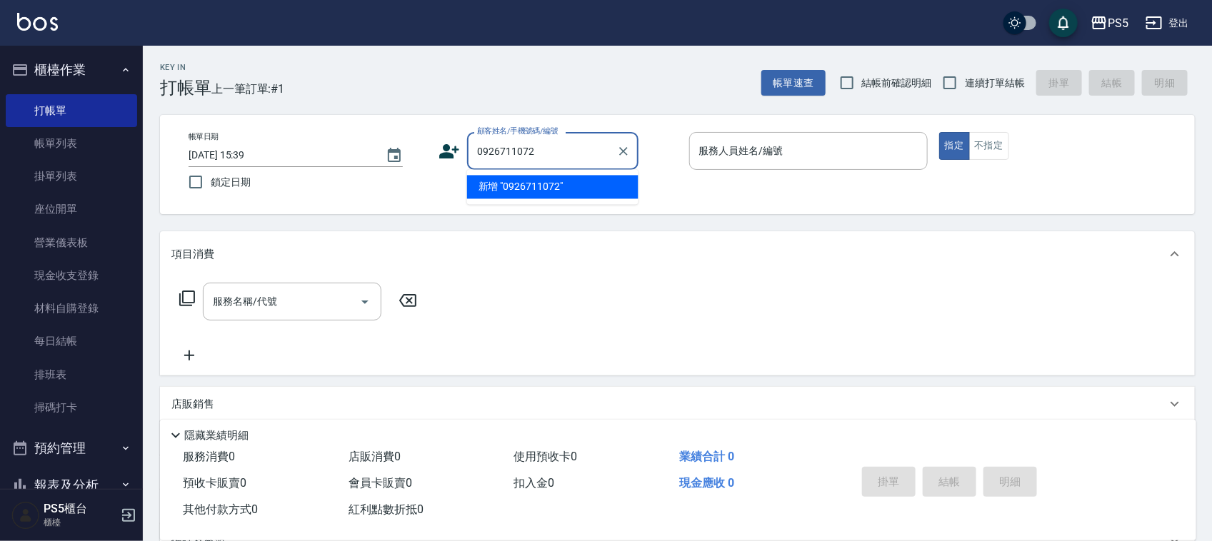
click at [523, 184] on li "新增 "0926711072"" at bounding box center [552, 188] width 171 height 24
type input "0926711072"
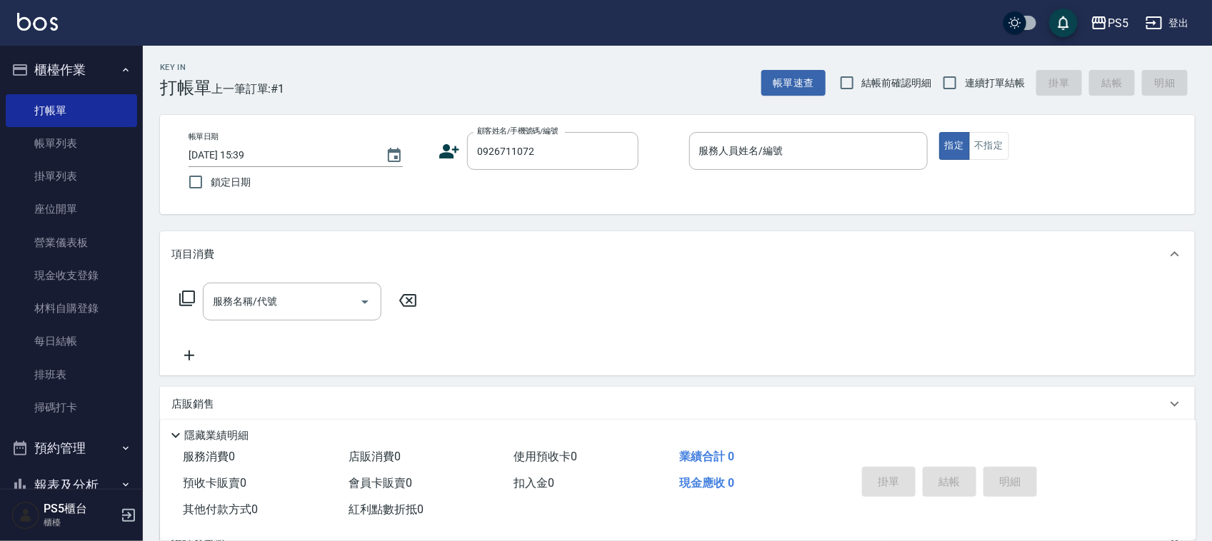
click at [452, 152] on icon at bounding box center [448, 151] width 21 height 21
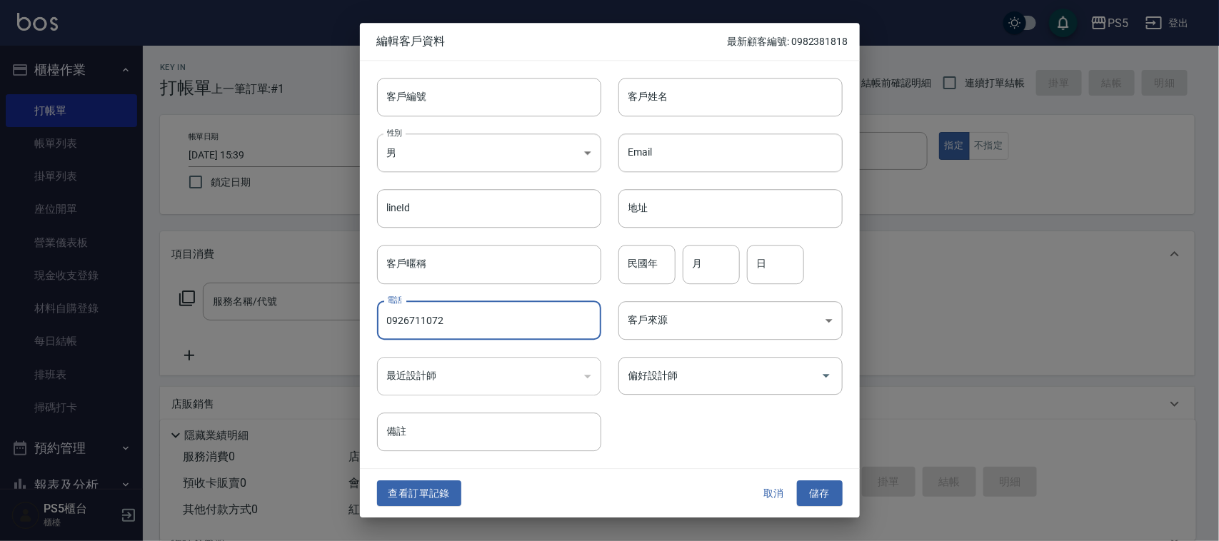
click at [477, 326] on input "0926711072" at bounding box center [489, 320] width 224 height 39
click at [476, 326] on input "0926711072" at bounding box center [489, 320] width 224 height 39
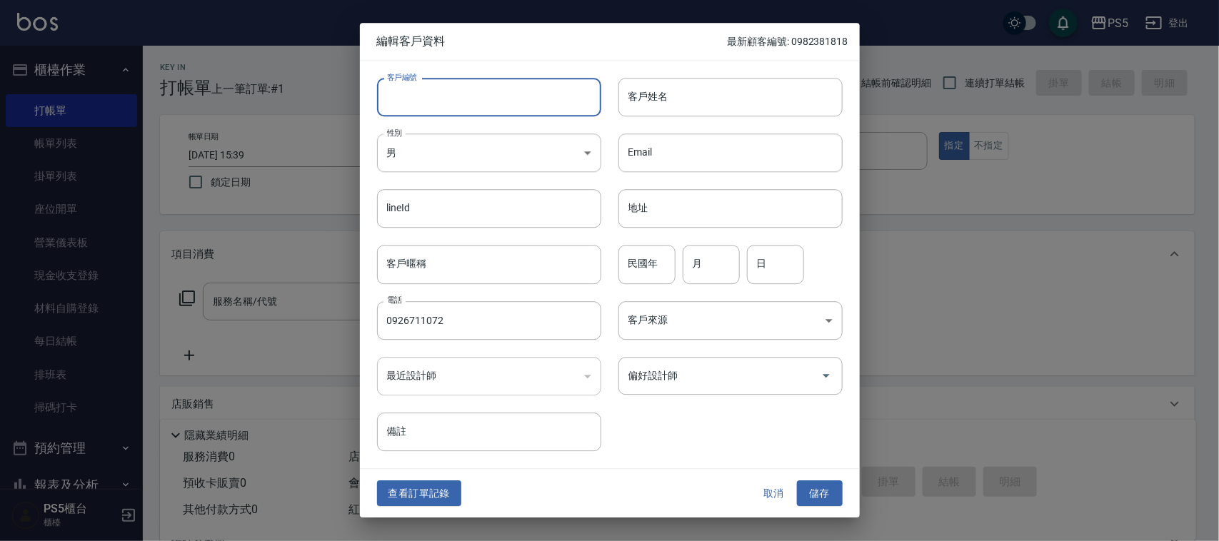
click at [486, 91] on input "客戶編號" at bounding box center [489, 97] width 224 height 39
paste input "0926711072"
type input "0926711072"
click at [753, 108] on input "客戶姓名" at bounding box center [730, 97] width 224 height 39
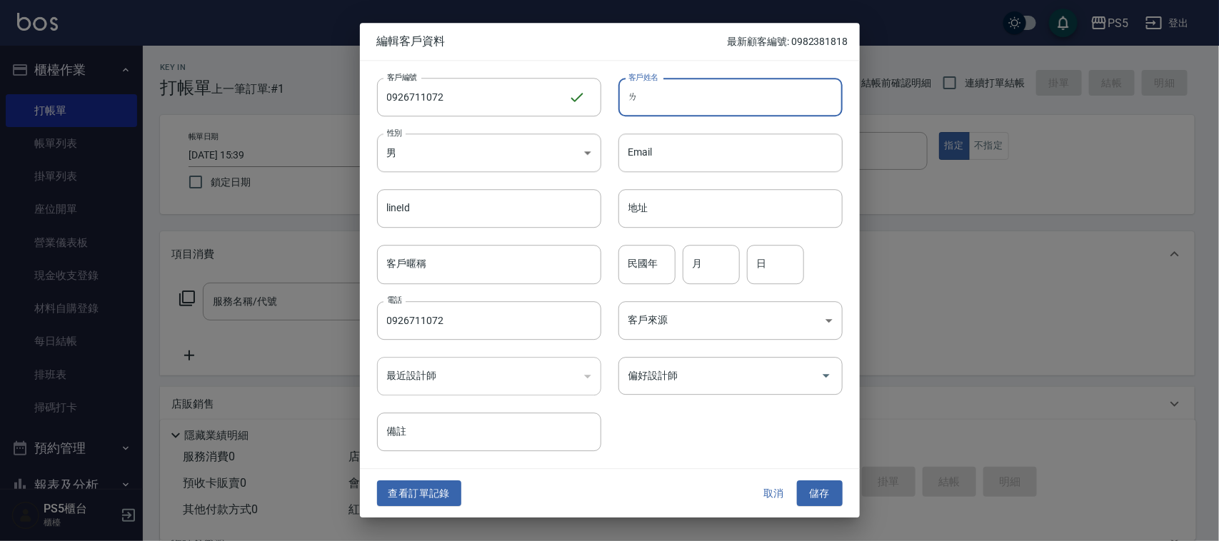
type input "ㄗ"
type input "[PERSON_NAME]"
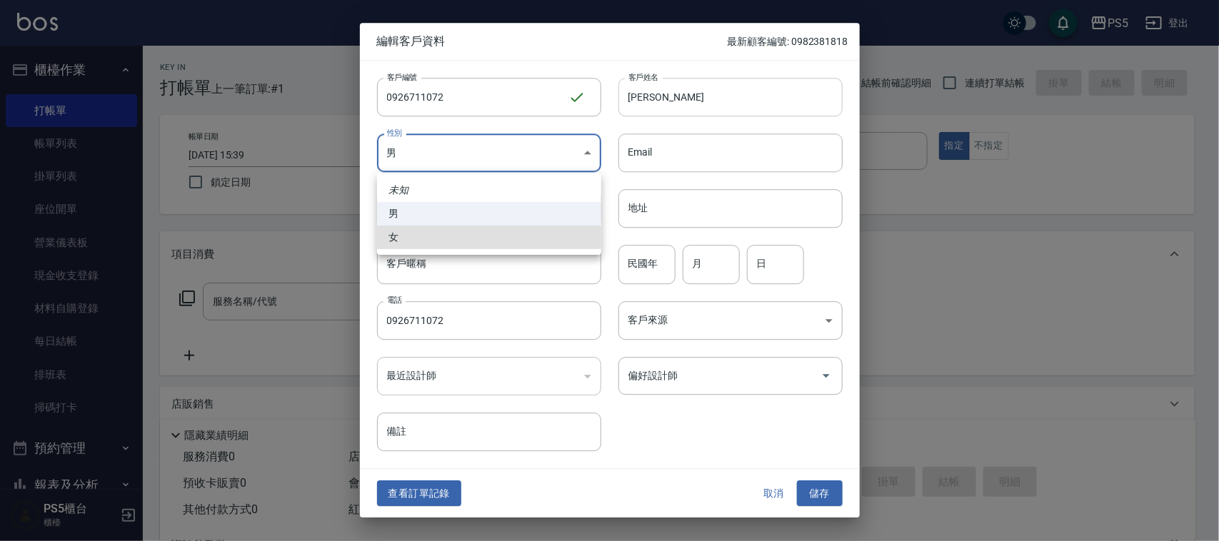
type input "[DEMOGRAPHIC_DATA]"
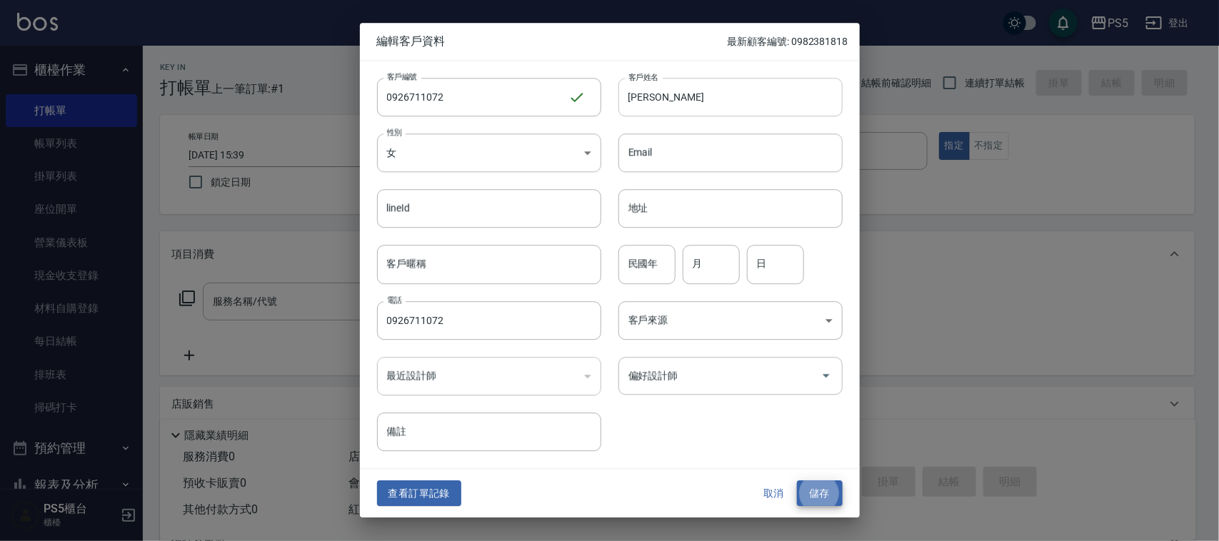
click at [797, 481] on button "儲存" at bounding box center [820, 494] width 46 height 26
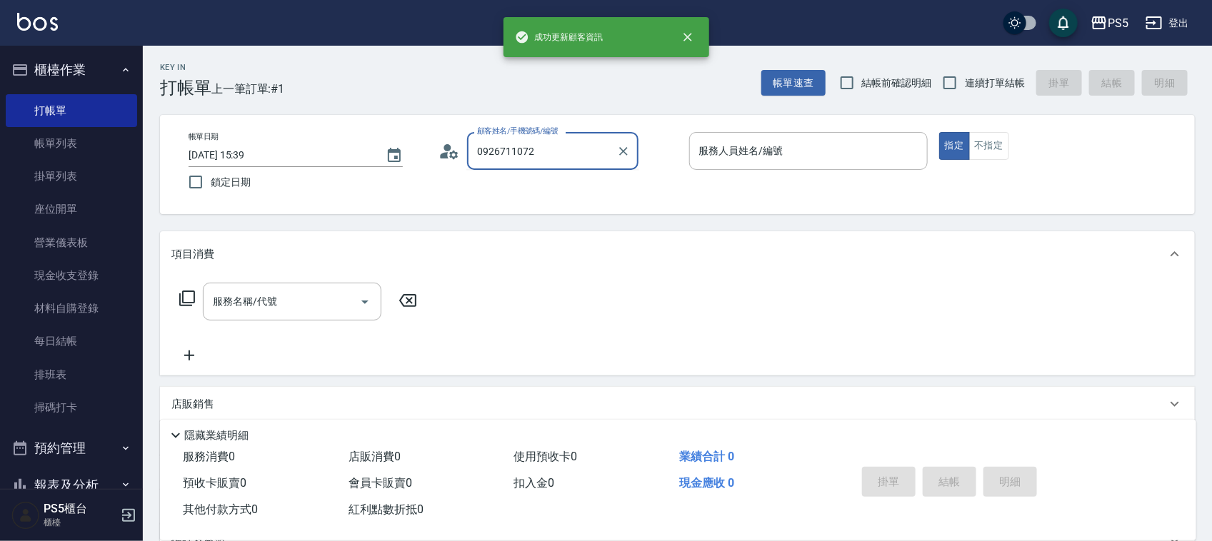
click at [561, 161] on input "0926711072" at bounding box center [541, 151] width 137 height 25
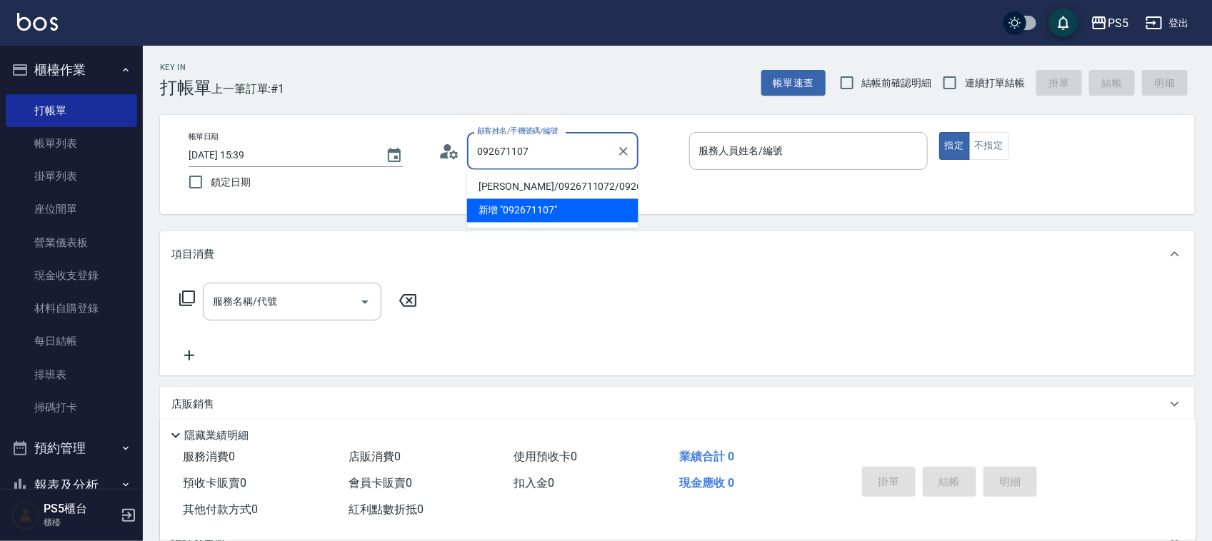
type input "[PERSON_NAME]/0926711072/0926711072"
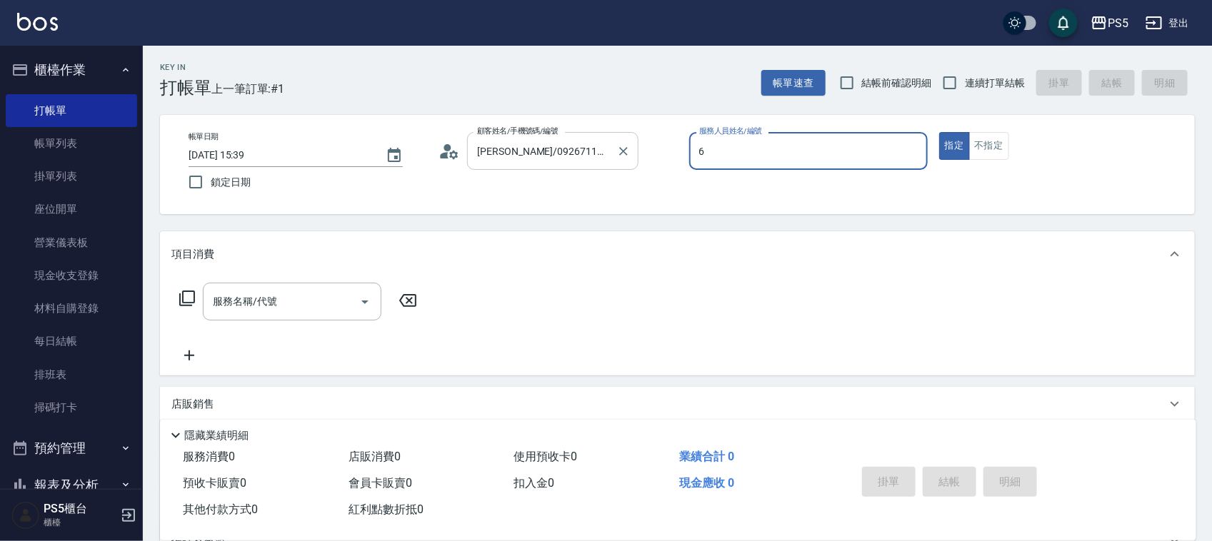
type input "Lita-6"
type button "true"
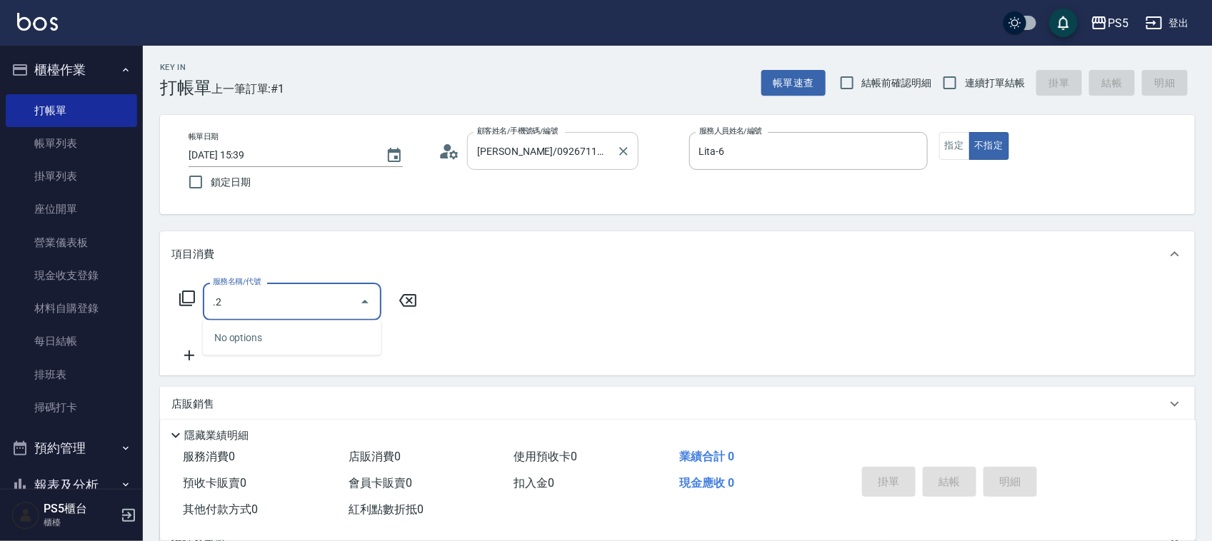
type input "."
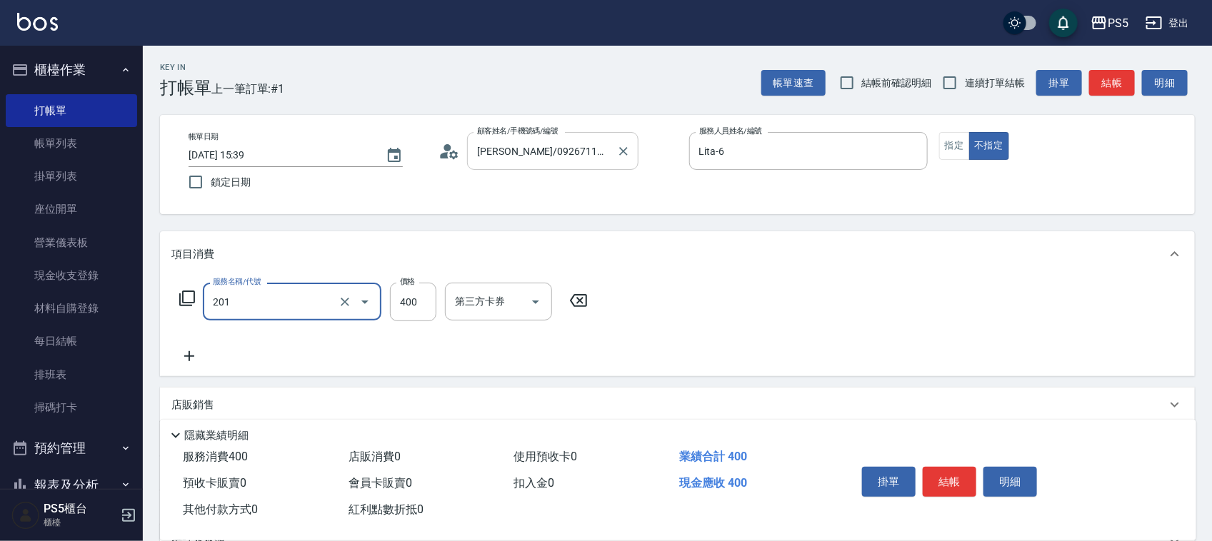
type input "洗剪400(201)"
